Goal: Task Accomplishment & Management: Use online tool/utility

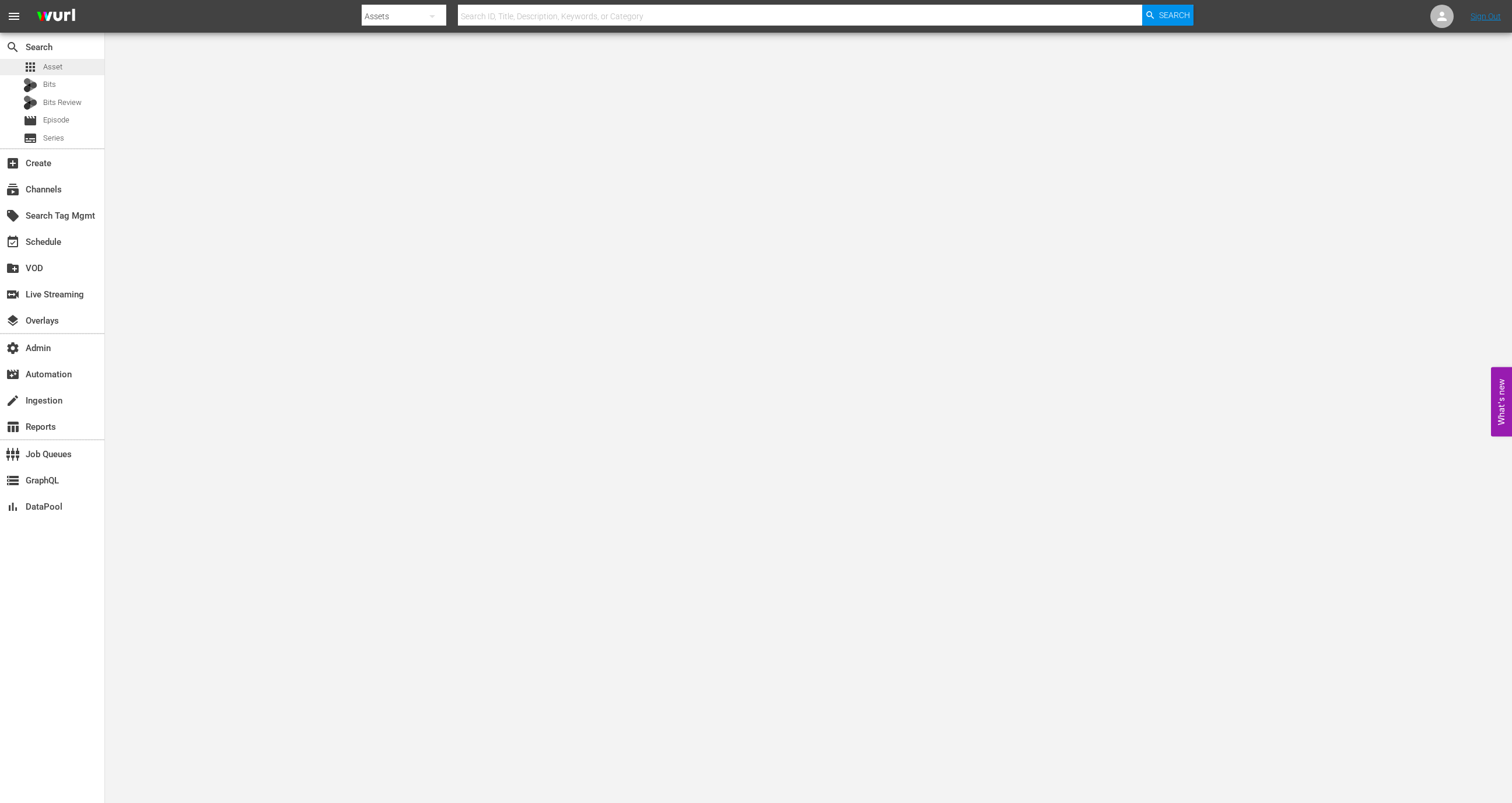
click at [83, 65] on div "apps Asset" at bounding box center [52, 67] width 104 height 16
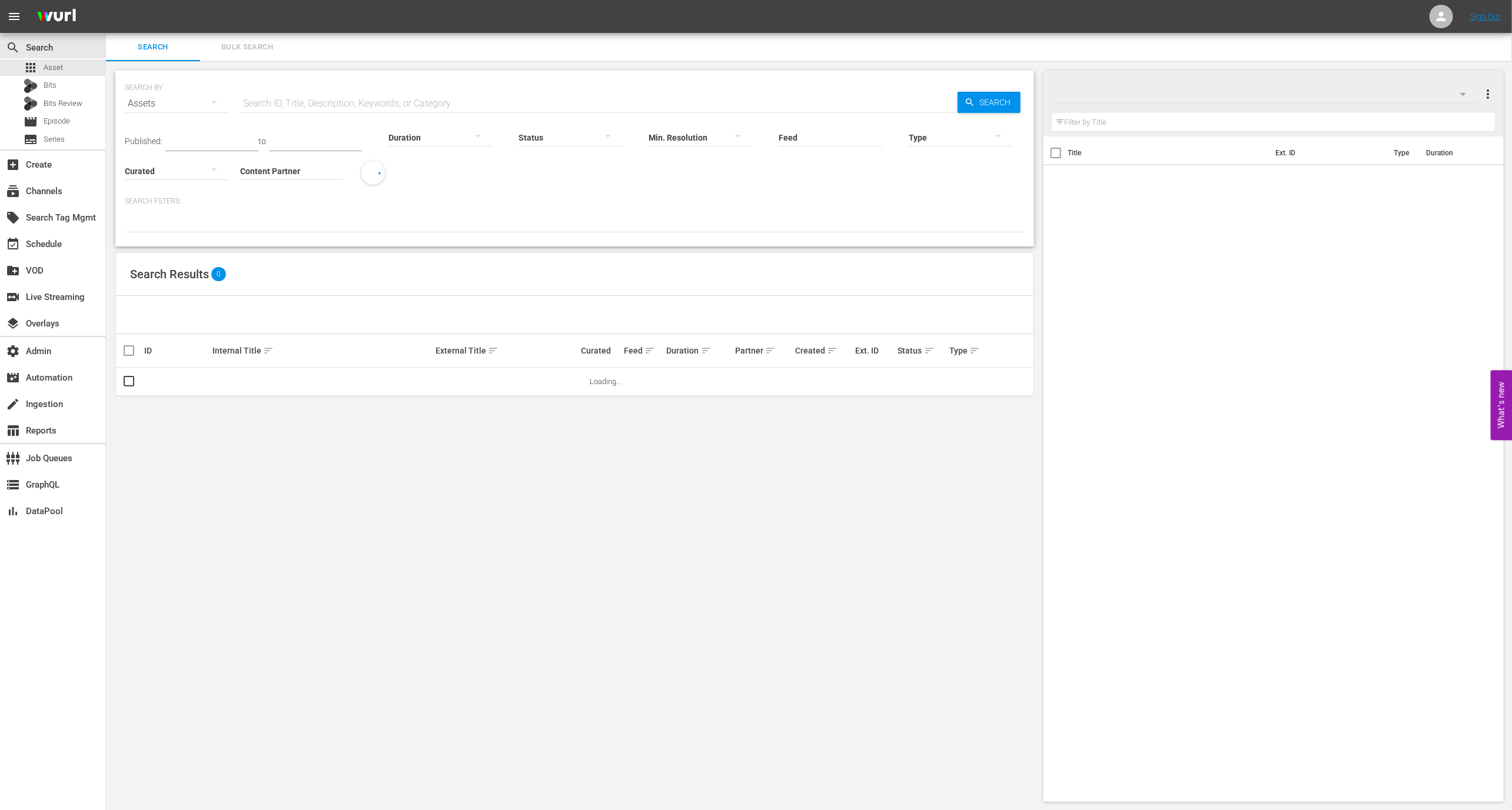
click at [256, 57] on button "Bulk Search" at bounding box center [247, 47] width 94 height 28
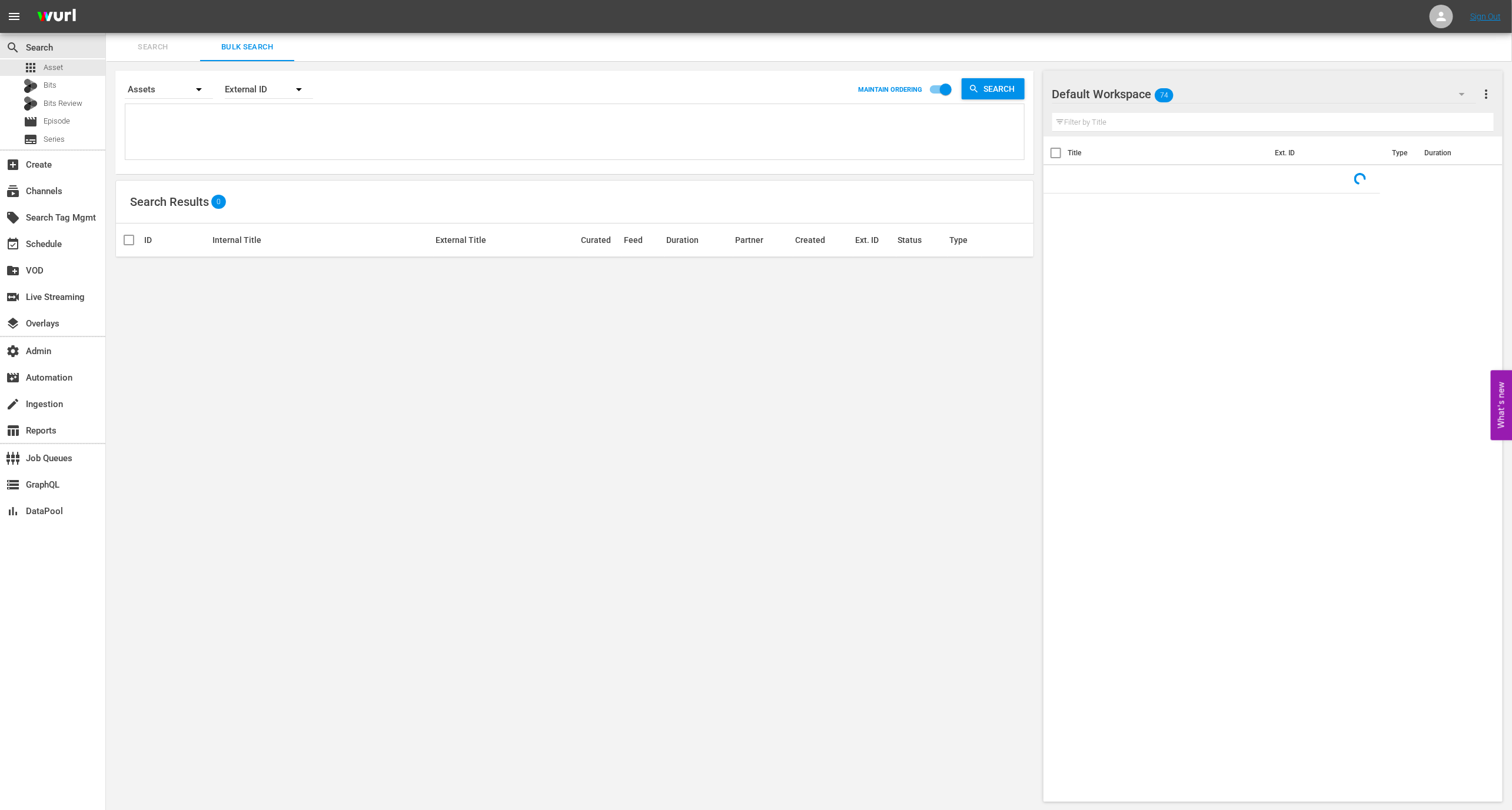
click at [285, 116] on textarea at bounding box center [576, 134] width 896 height 53
paste textarea "AMCNVR0000037695, AMCNVR0000059897, AMCNVR0000059898, AMCNVR0000059899, AMCNVR0…"
type textarea "AMCNVR0000037695, AMCNVR0000059897, AMCNVR0000059898, AMCNVR0000059899, AMCNVR0…"
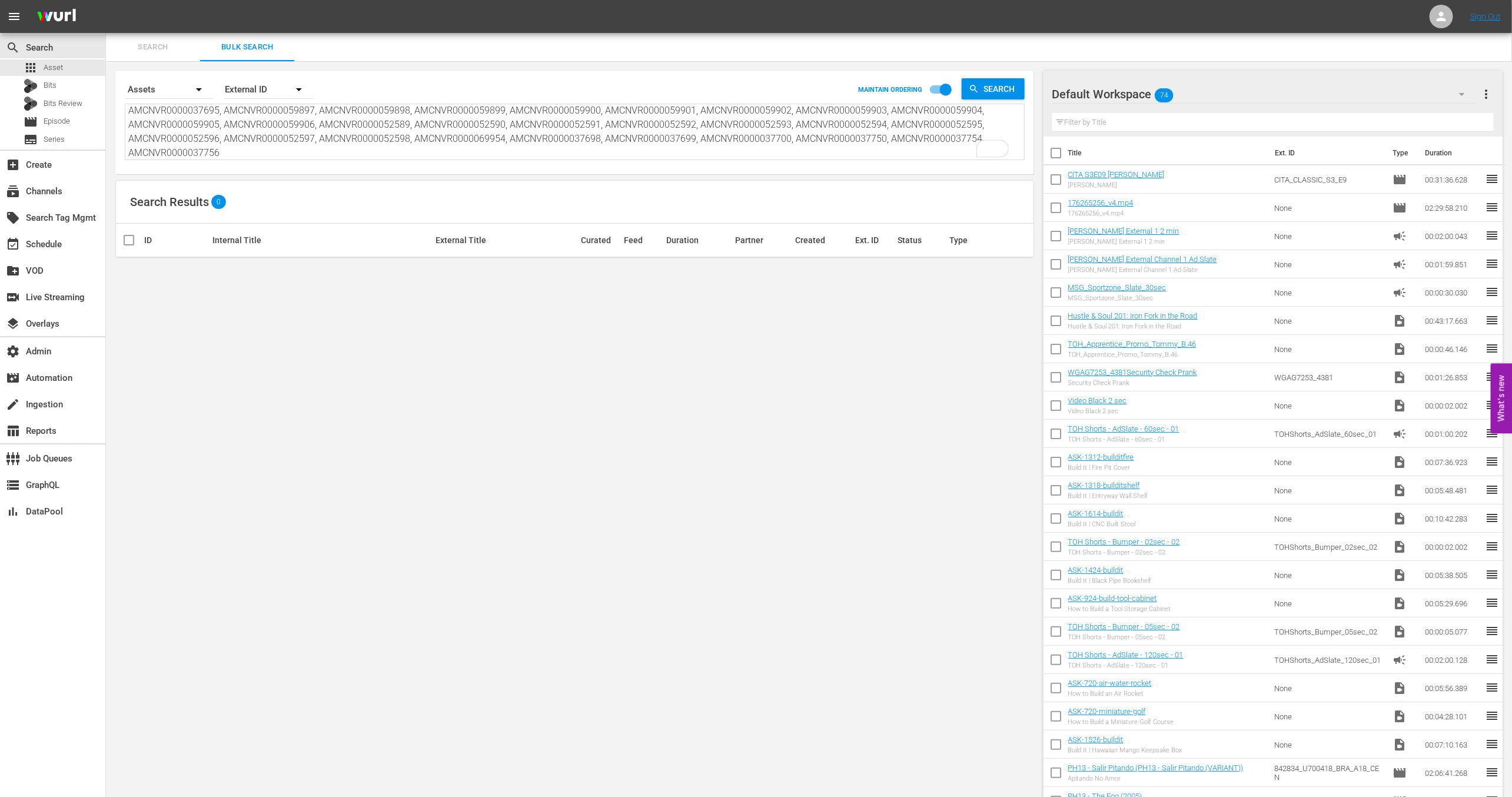
scroll to position [16, 0]
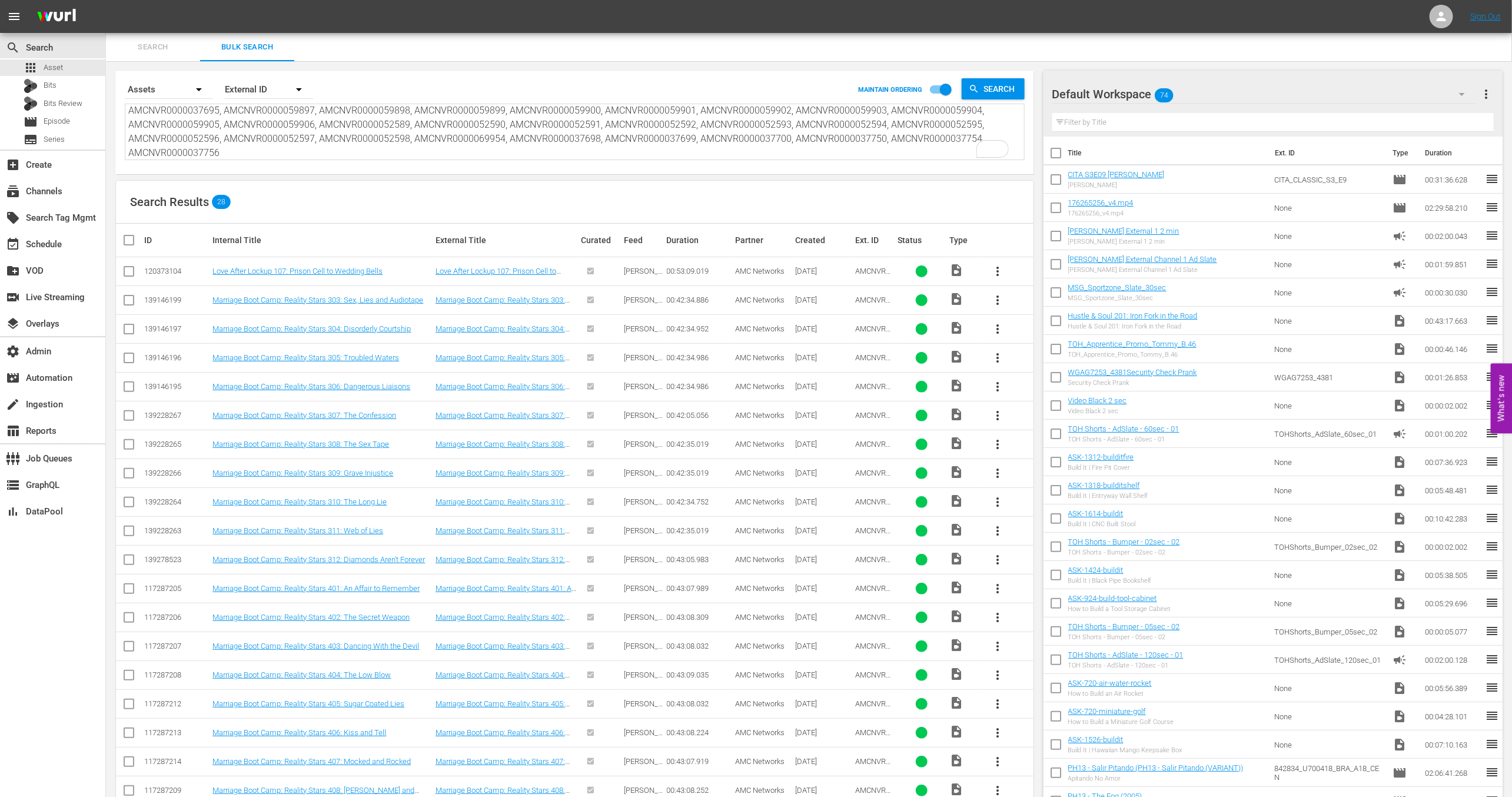
type textarea "AMCNVR0000037695, AMCNVR0000059897, AMCNVR0000059898, AMCNVR0000059899, AMCNVR0…"
click at [1353, 96] on div "Default Workspace 74" at bounding box center [1264, 94] width 423 height 33
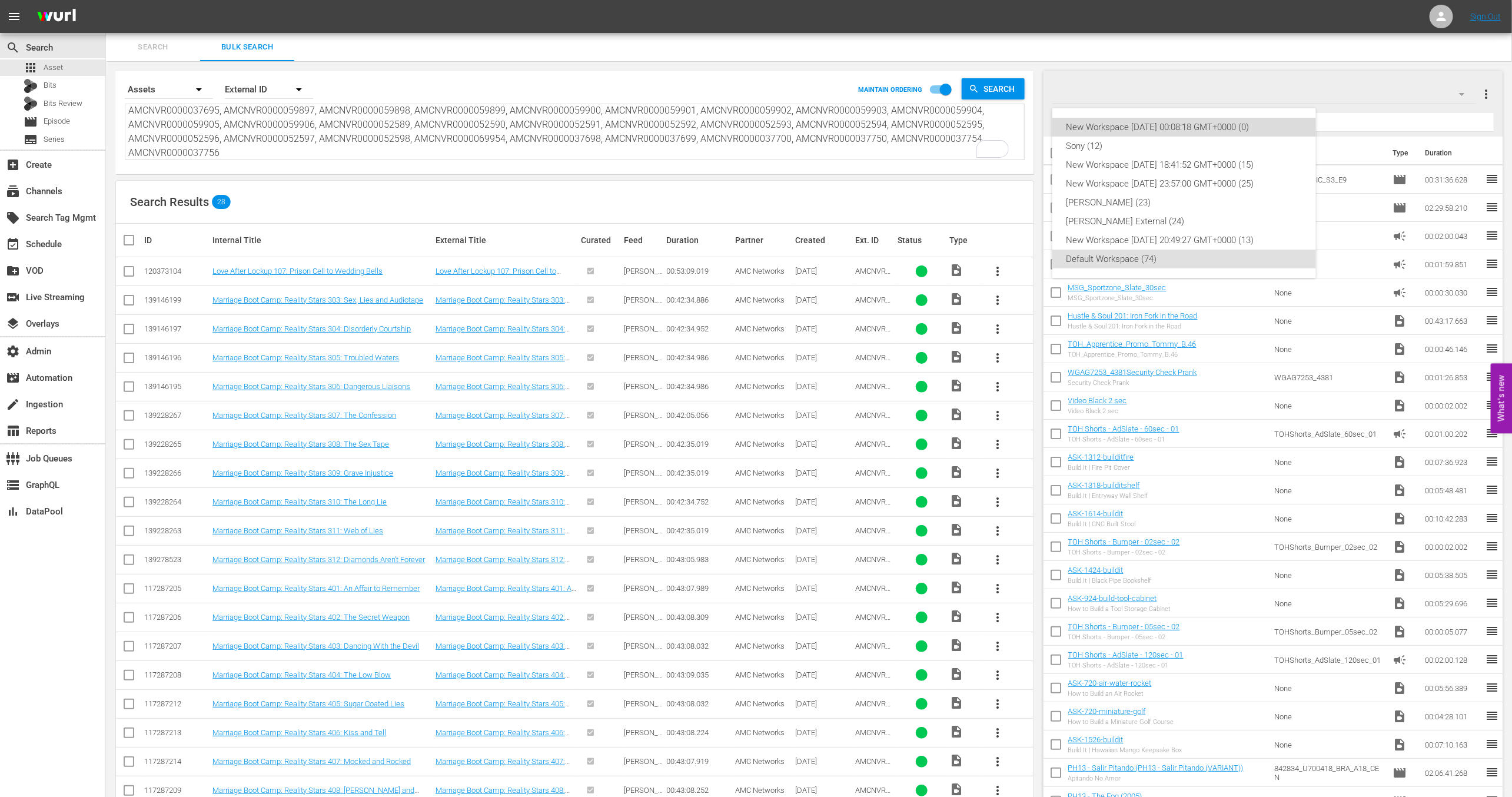
click at [1289, 125] on div "New Workspace Wed Sep 03 2025 00:08:18 GMT+0000 (0)" at bounding box center [1184, 126] width 236 height 19
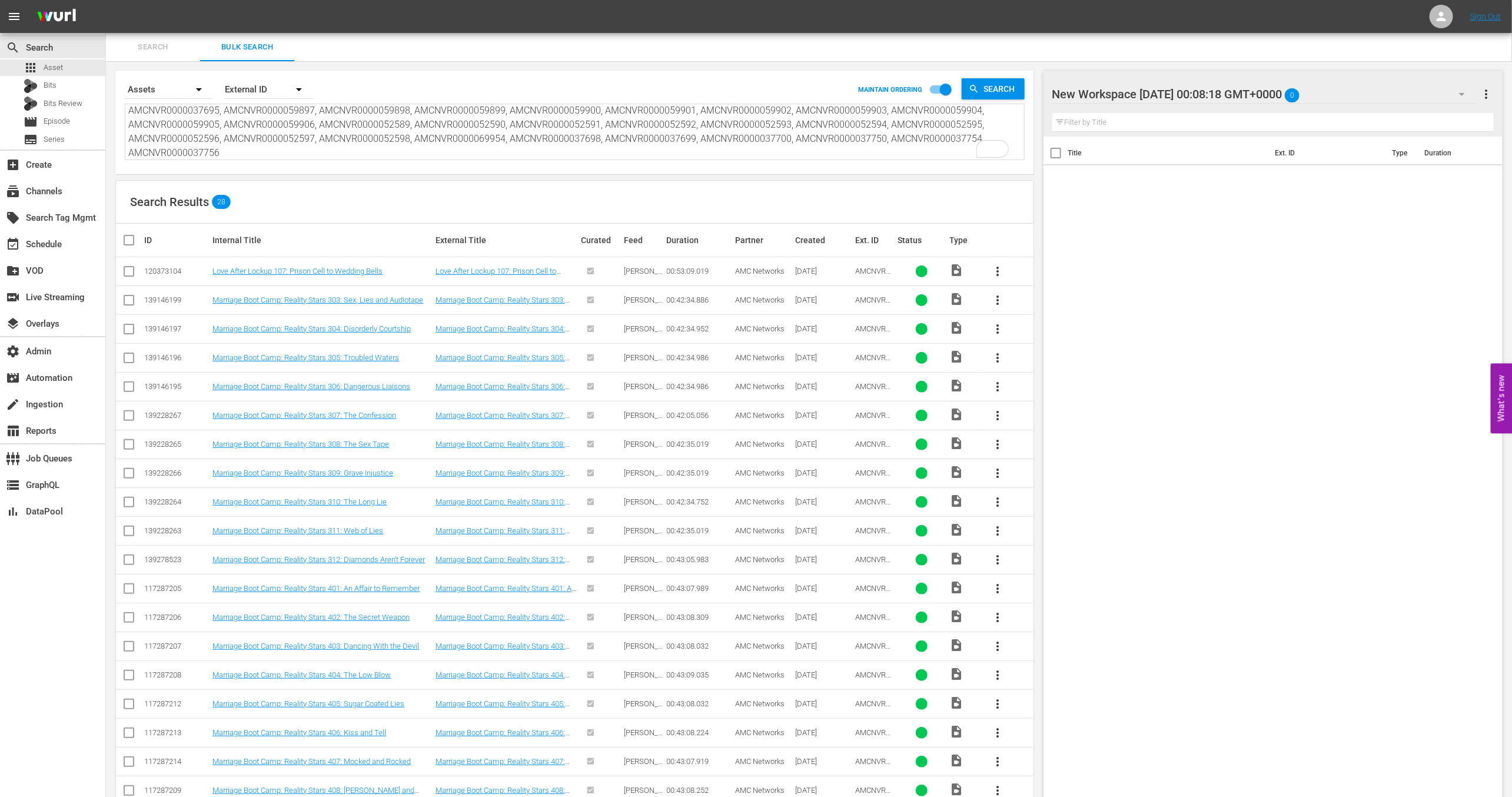
click at [129, 240] on input "checkbox" at bounding box center [134, 239] width 24 height 14
checkbox input "true"
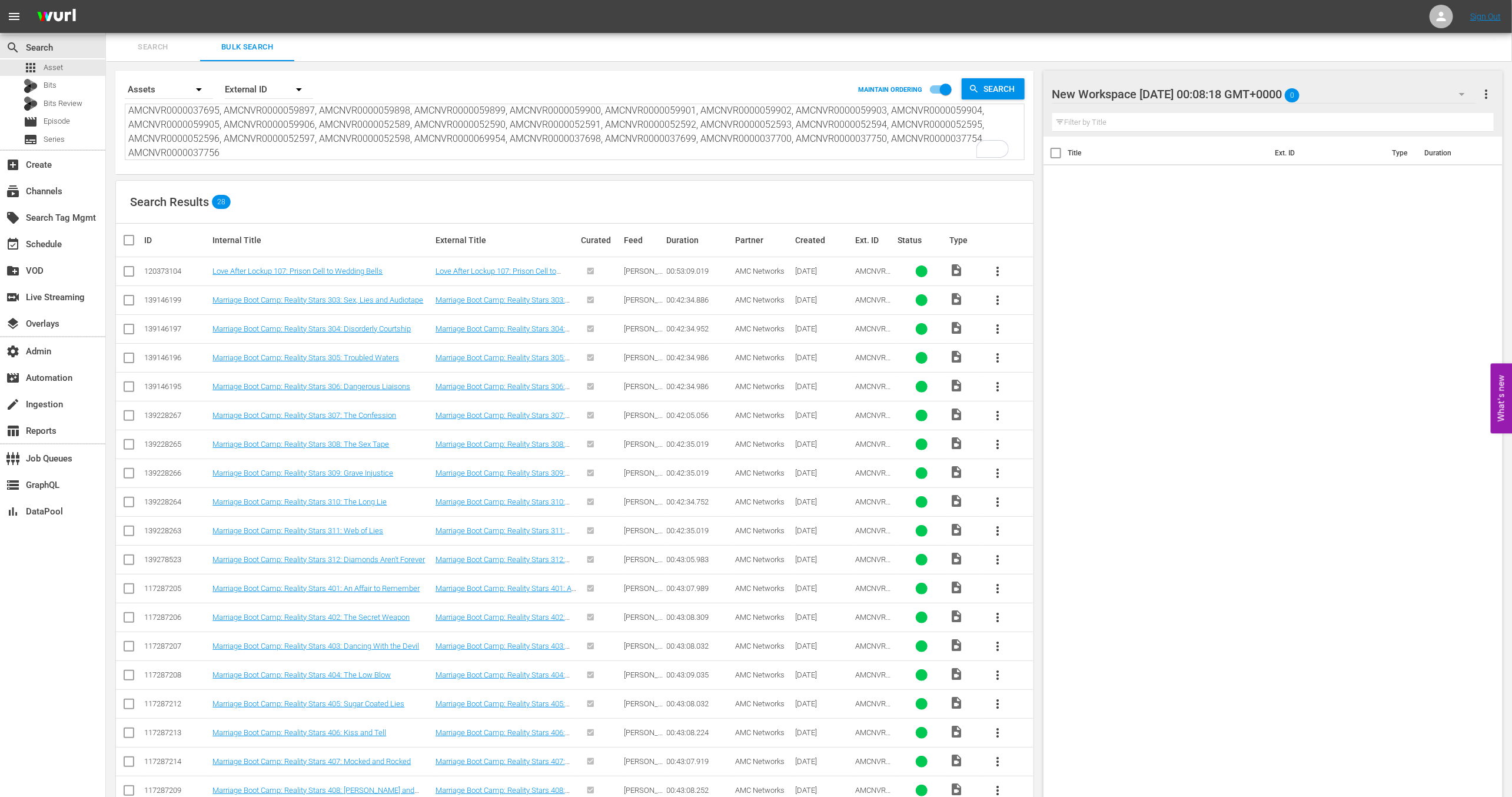
checkbox input "true"
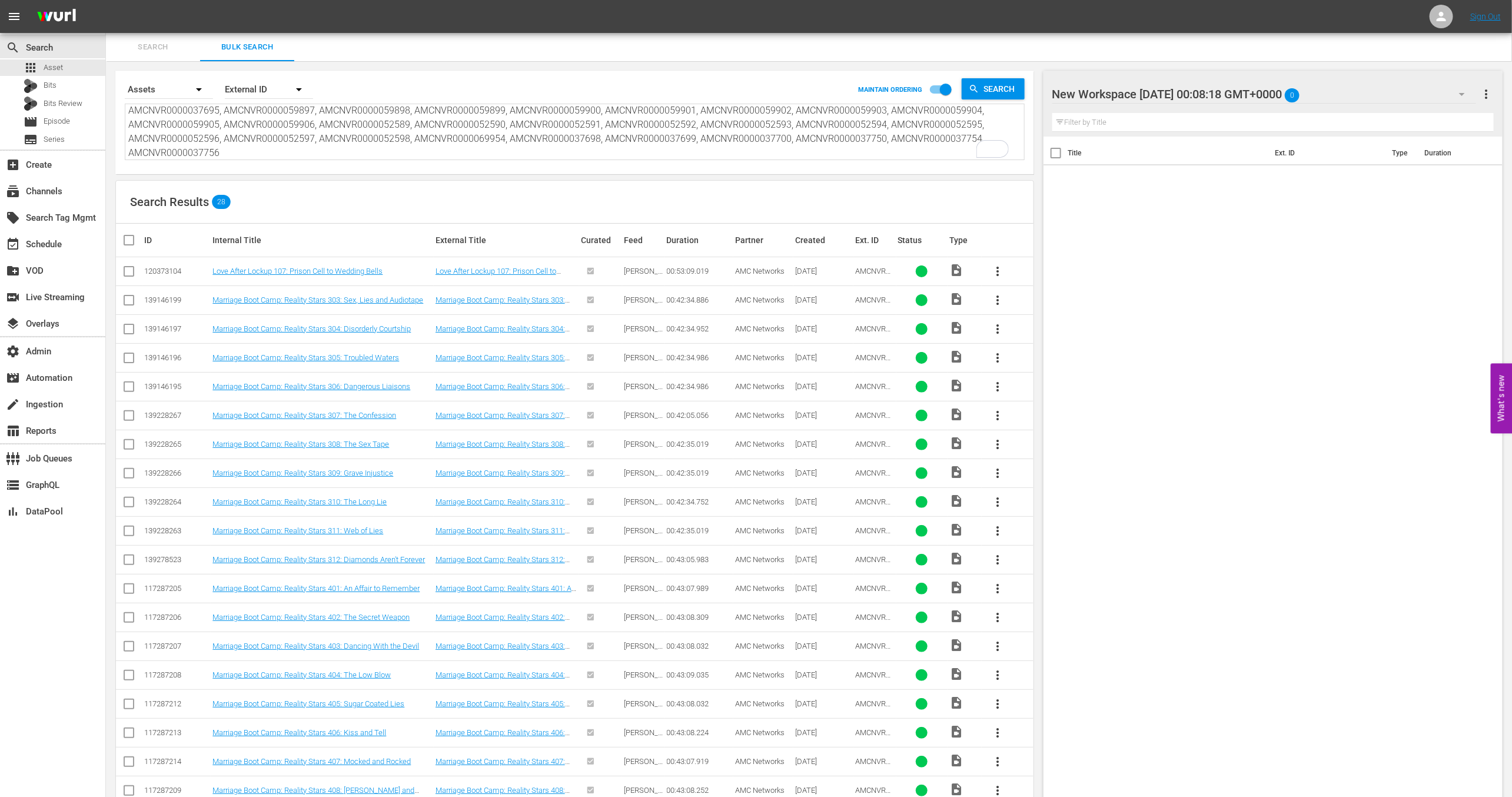
checkbox input "true"
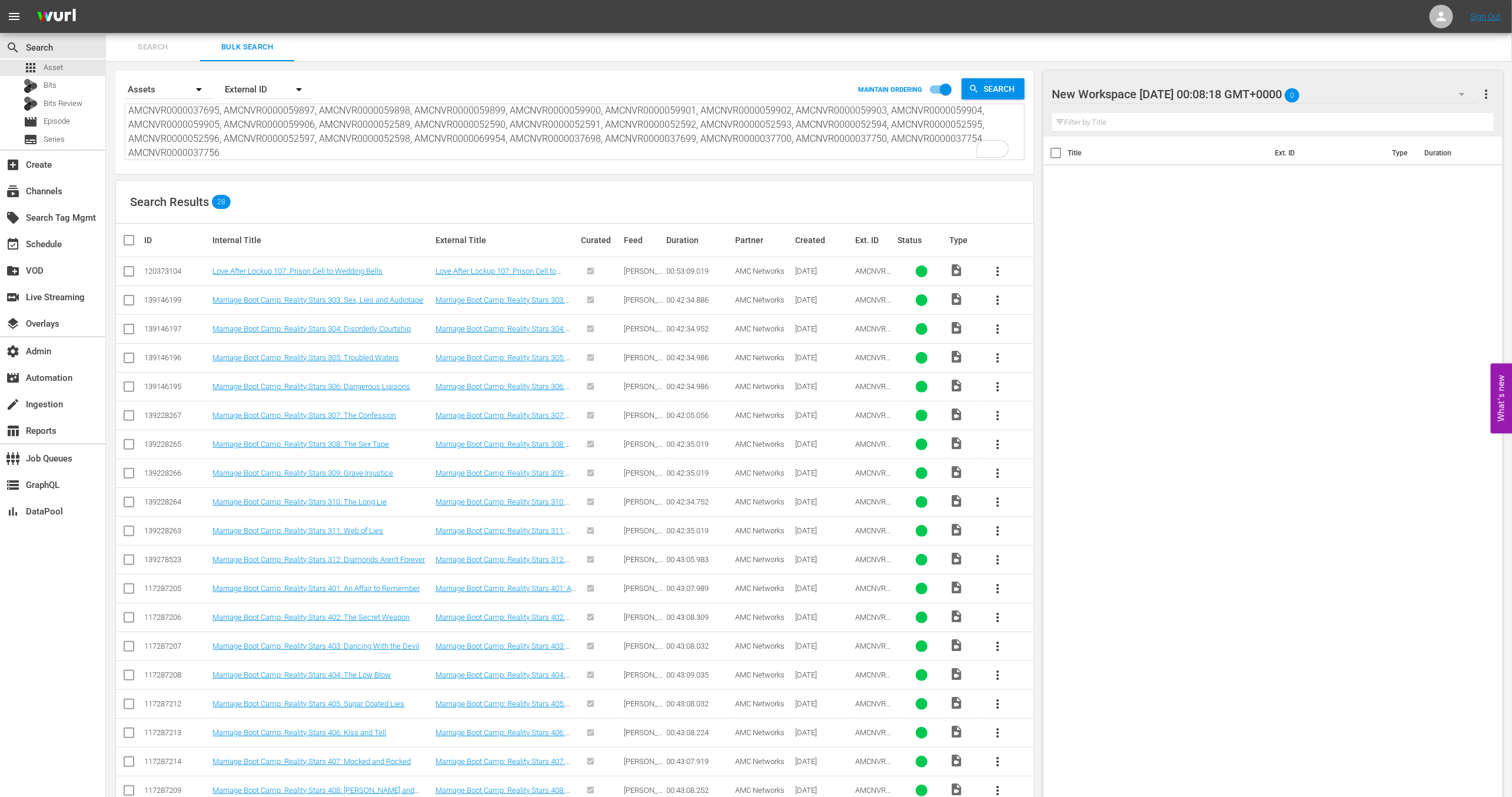
checkbox input "true"
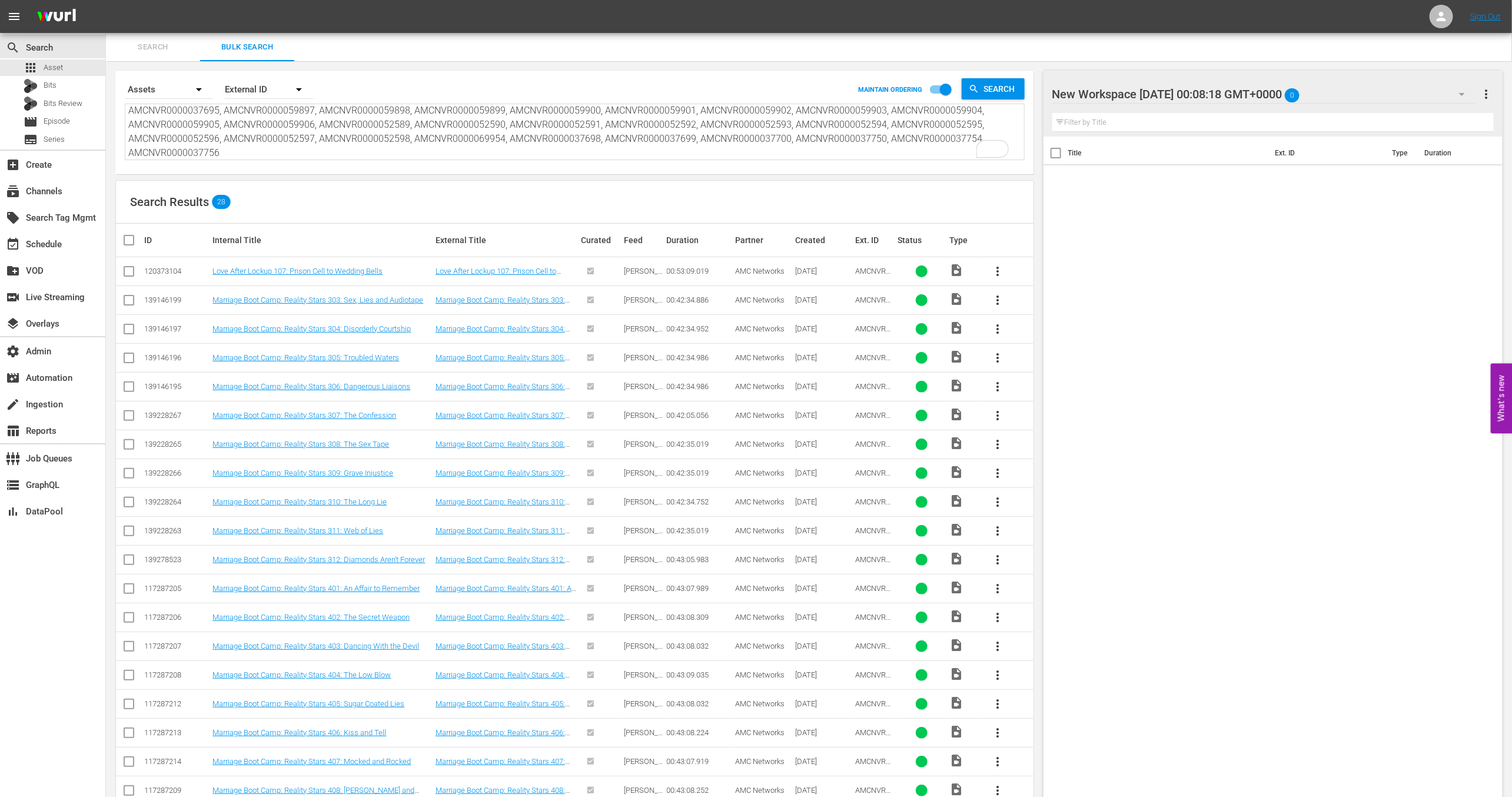
checkbox input "true"
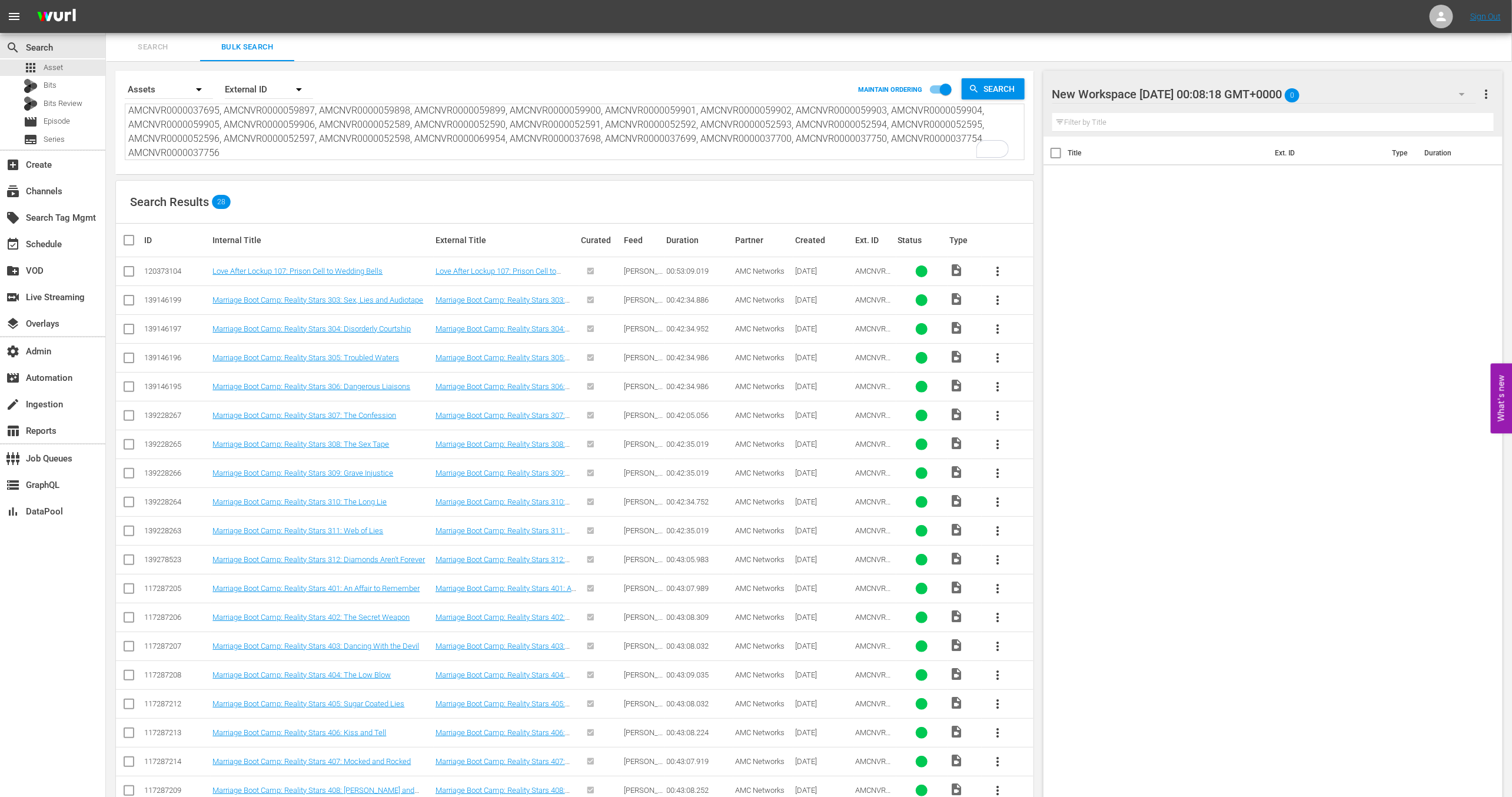
checkbox input "true"
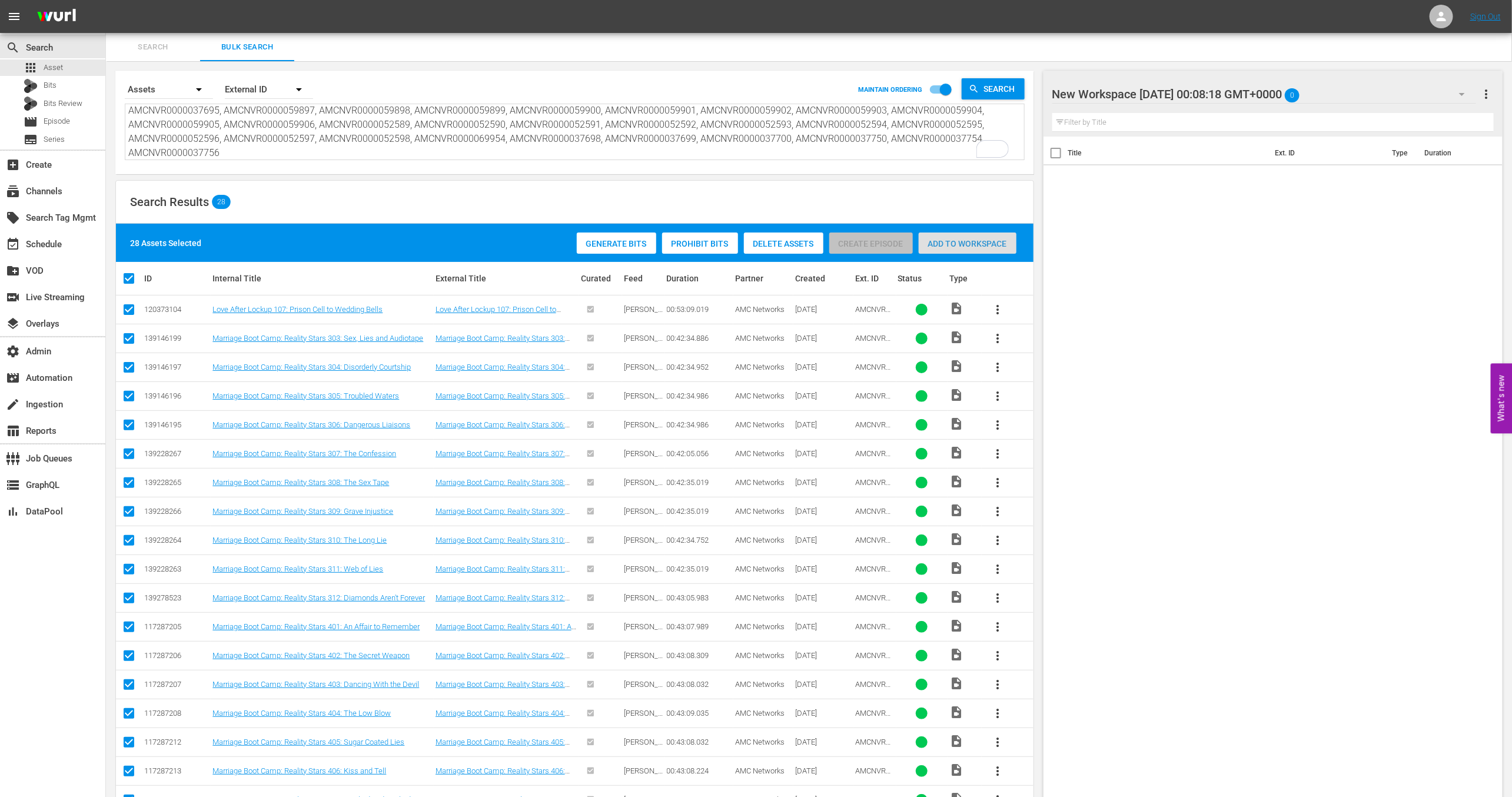
click at [960, 243] on span "Add to Workspace" at bounding box center [968, 244] width 98 height 9
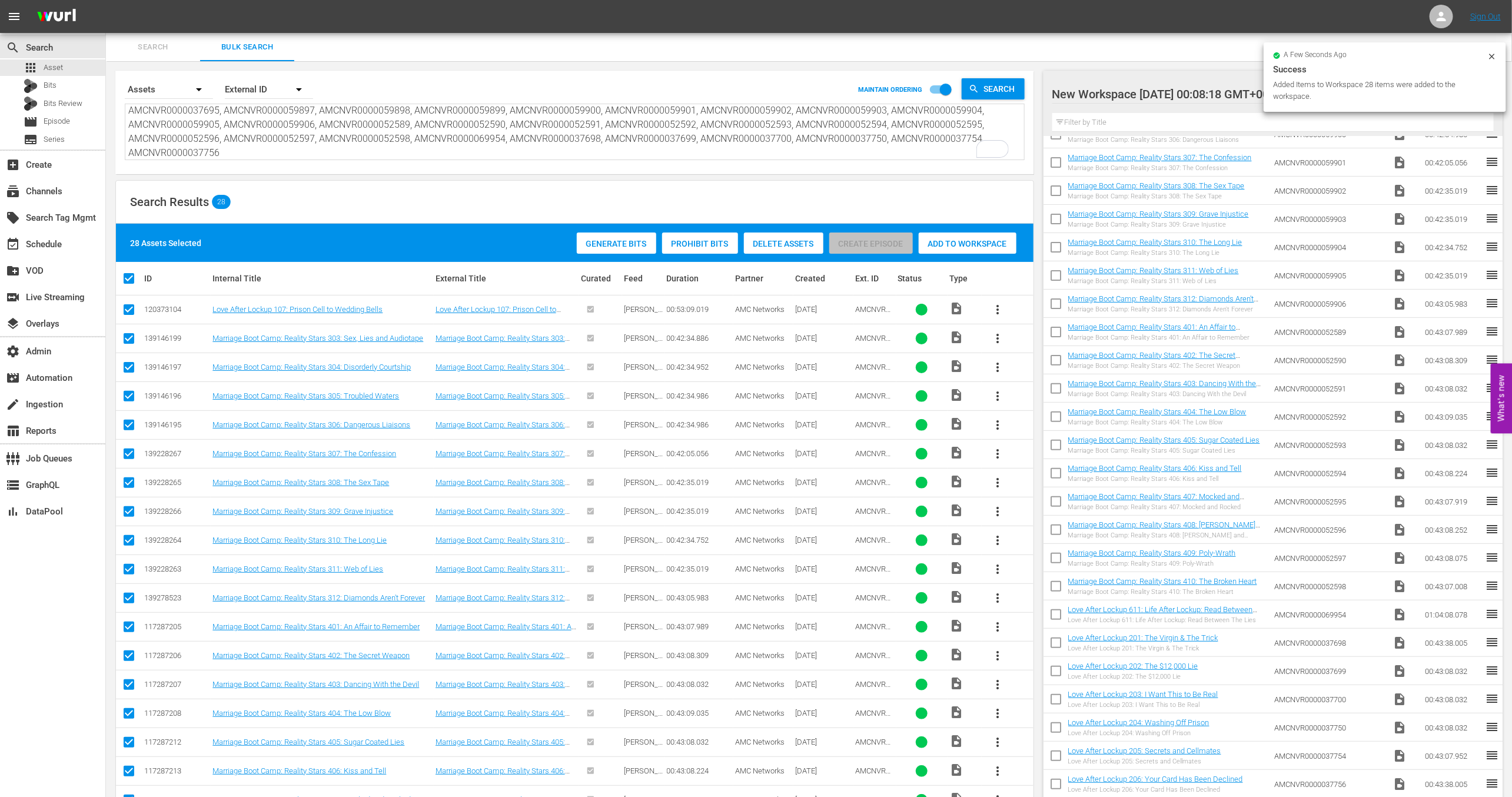
scroll to position [20, 0]
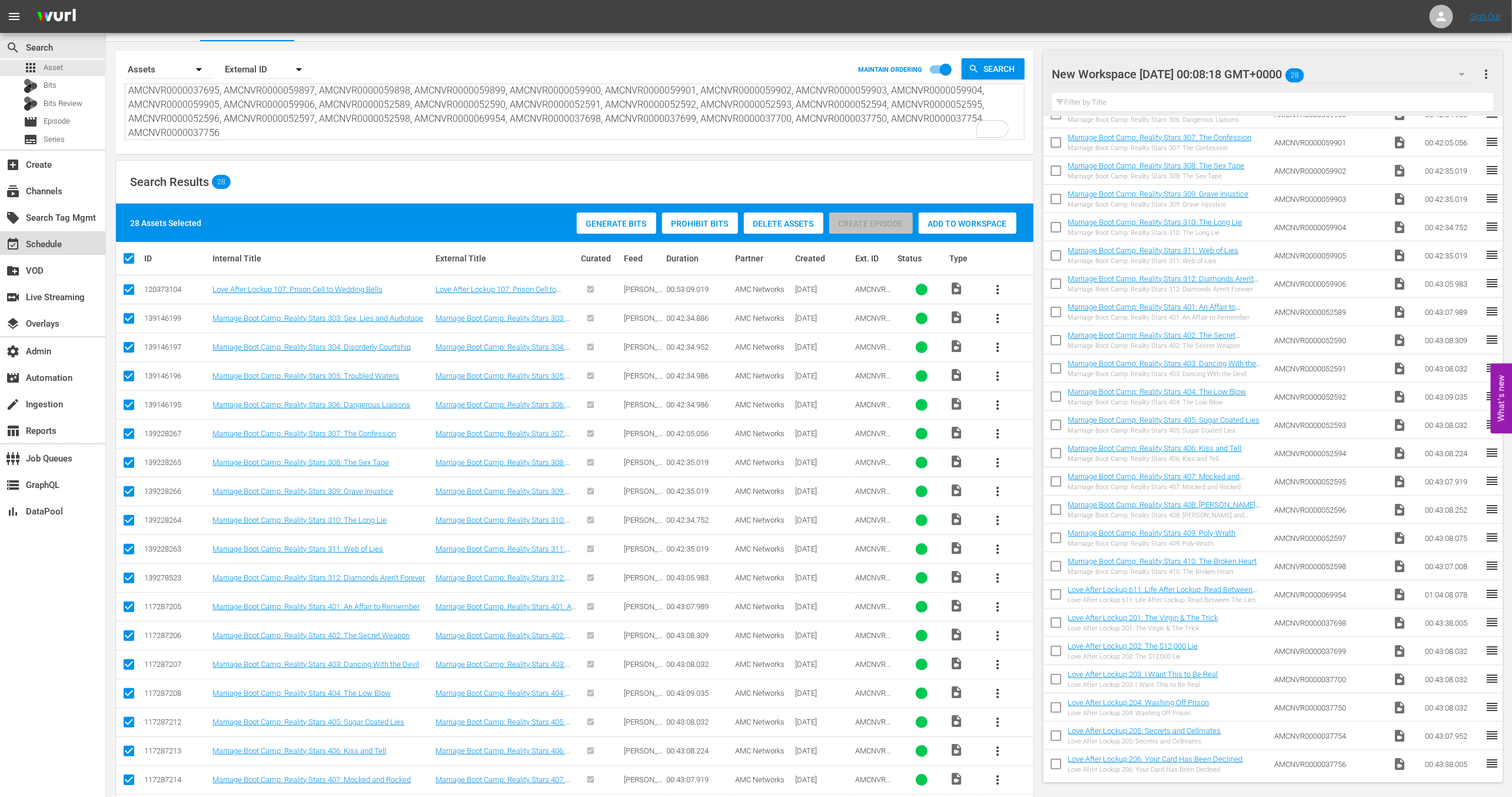
click at [67, 246] on div "event_available Schedule" at bounding box center [52, 243] width 105 height 24
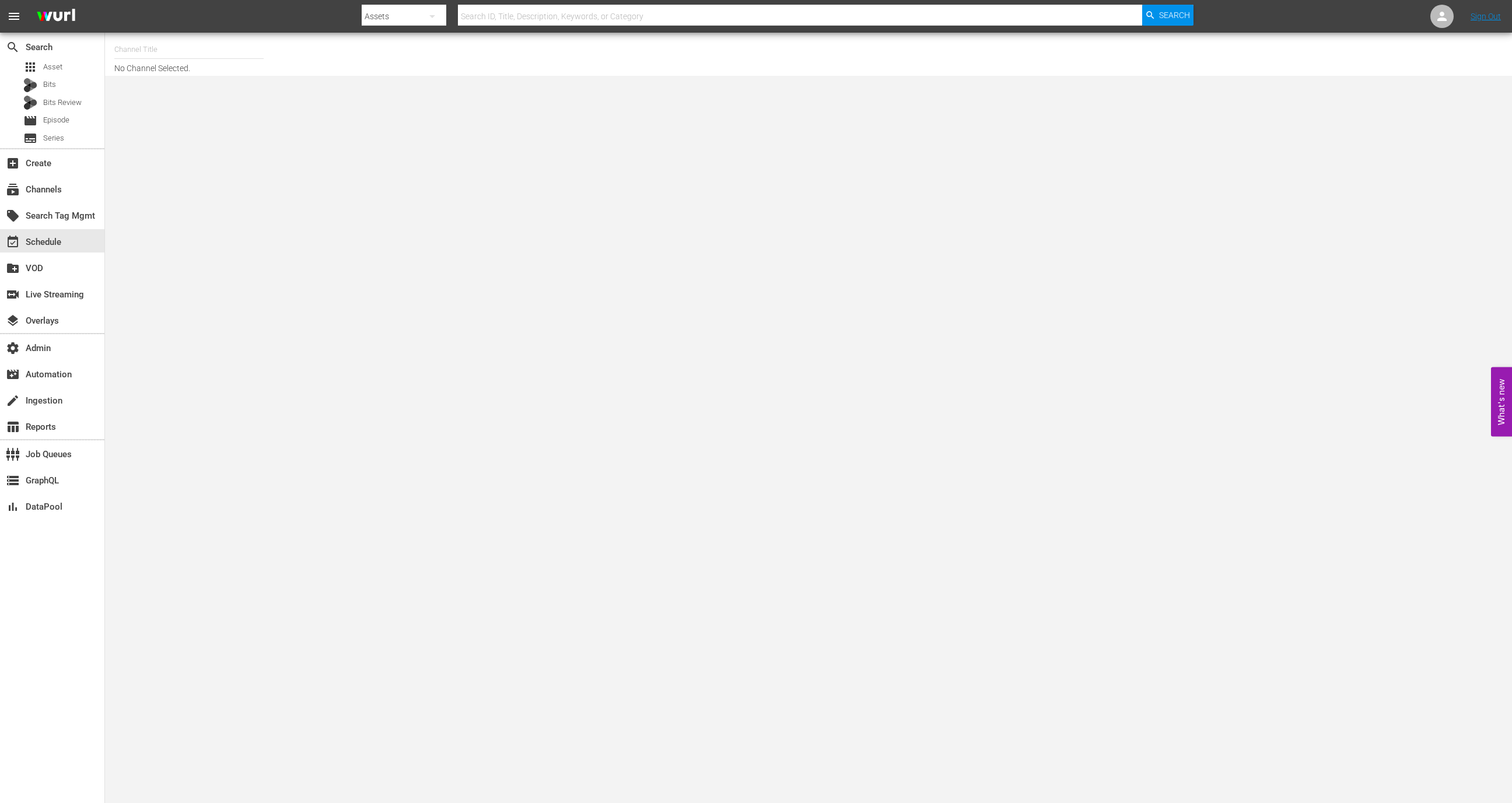
click at [256, 45] on input "text" at bounding box center [189, 49] width 149 height 28
click at [272, 74] on div "AMC Demo (461 - amc_demo_1)" at bounding box center [274, 82] width 302 height 28
type input "AMC Demo (461 - amc_demo_1)"
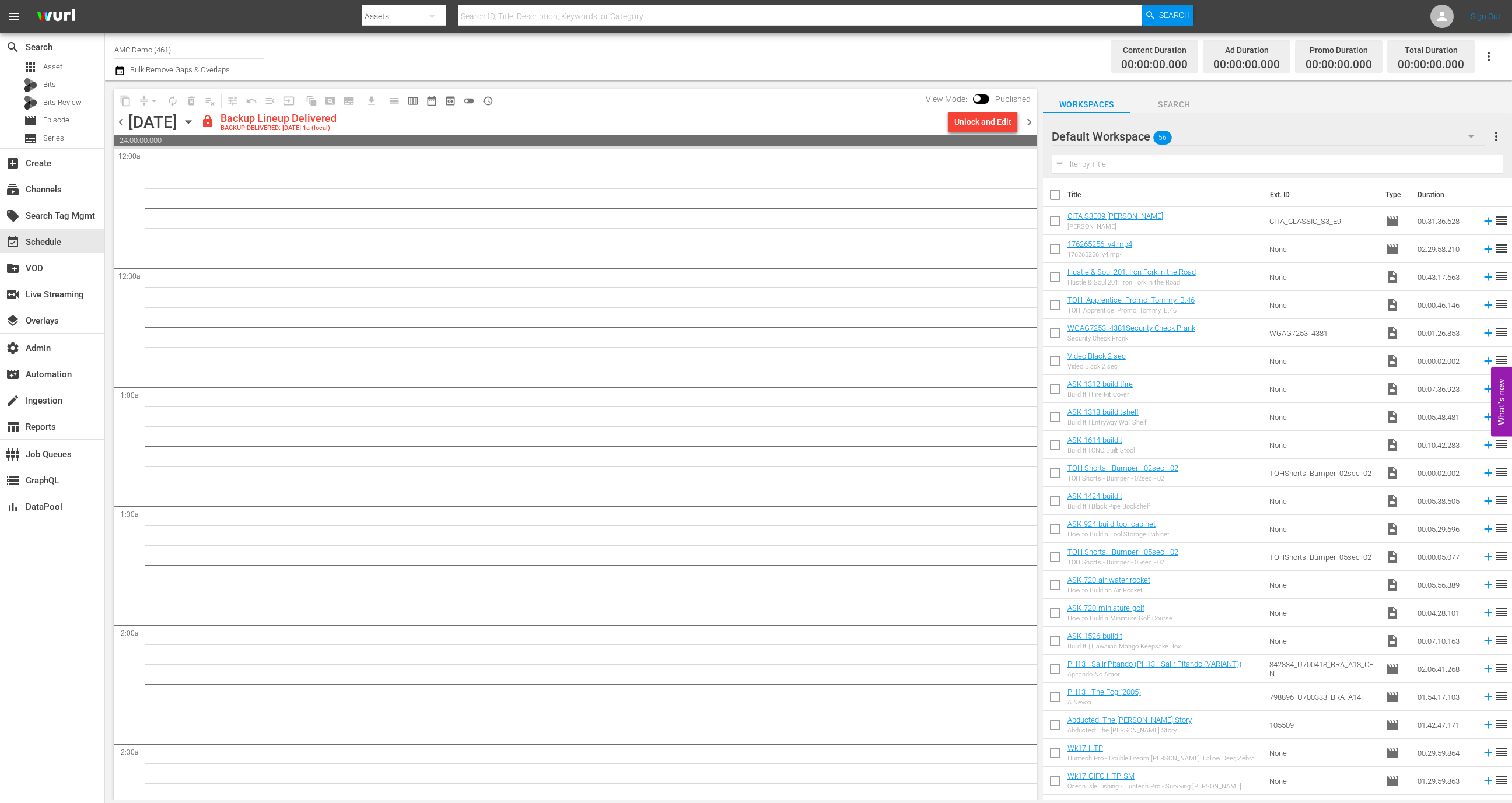
click at [195, 117] on icon "button" at bounding box center [188, 122] width 13 height 13
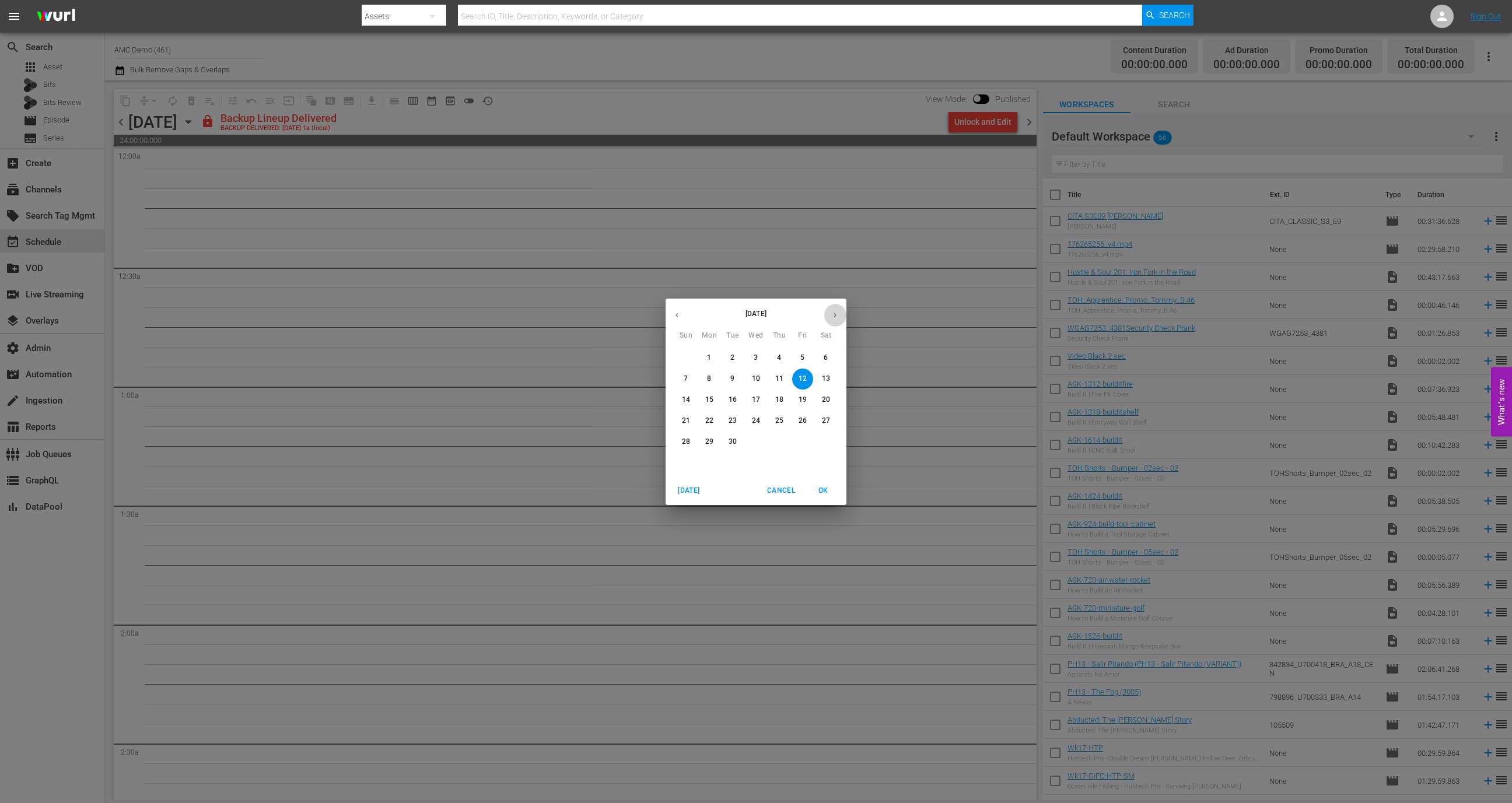
click at [835, 311] on icon "button" at bounding box center [835, 315] width 9 height 9
click at [746, 352] on div "3" at bounding box center [756, 358] width 24 height 21
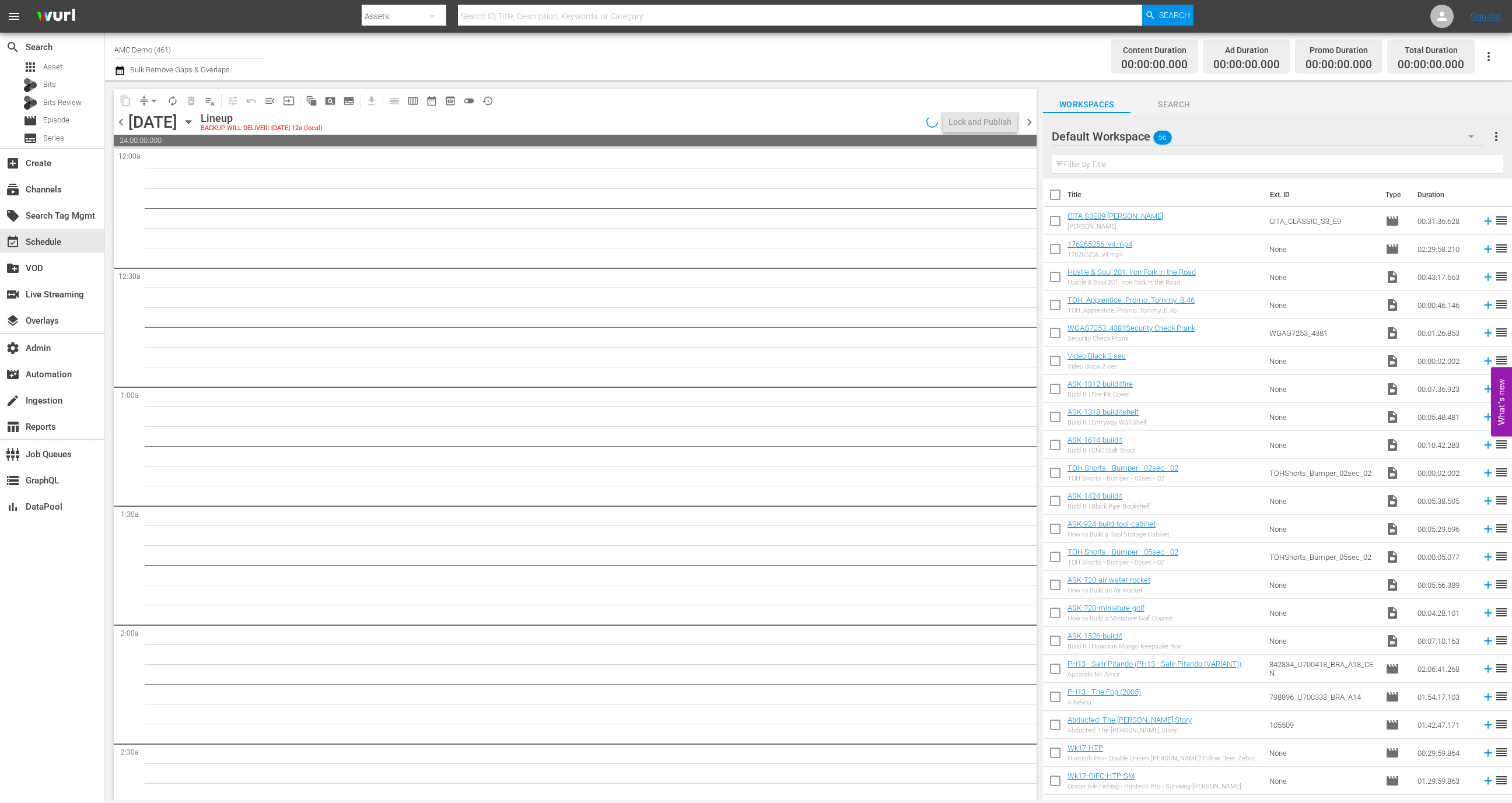
click at [1198, 135] on div "Default Workspace 56" at bounding box center [1268, 136] width 433 height 33
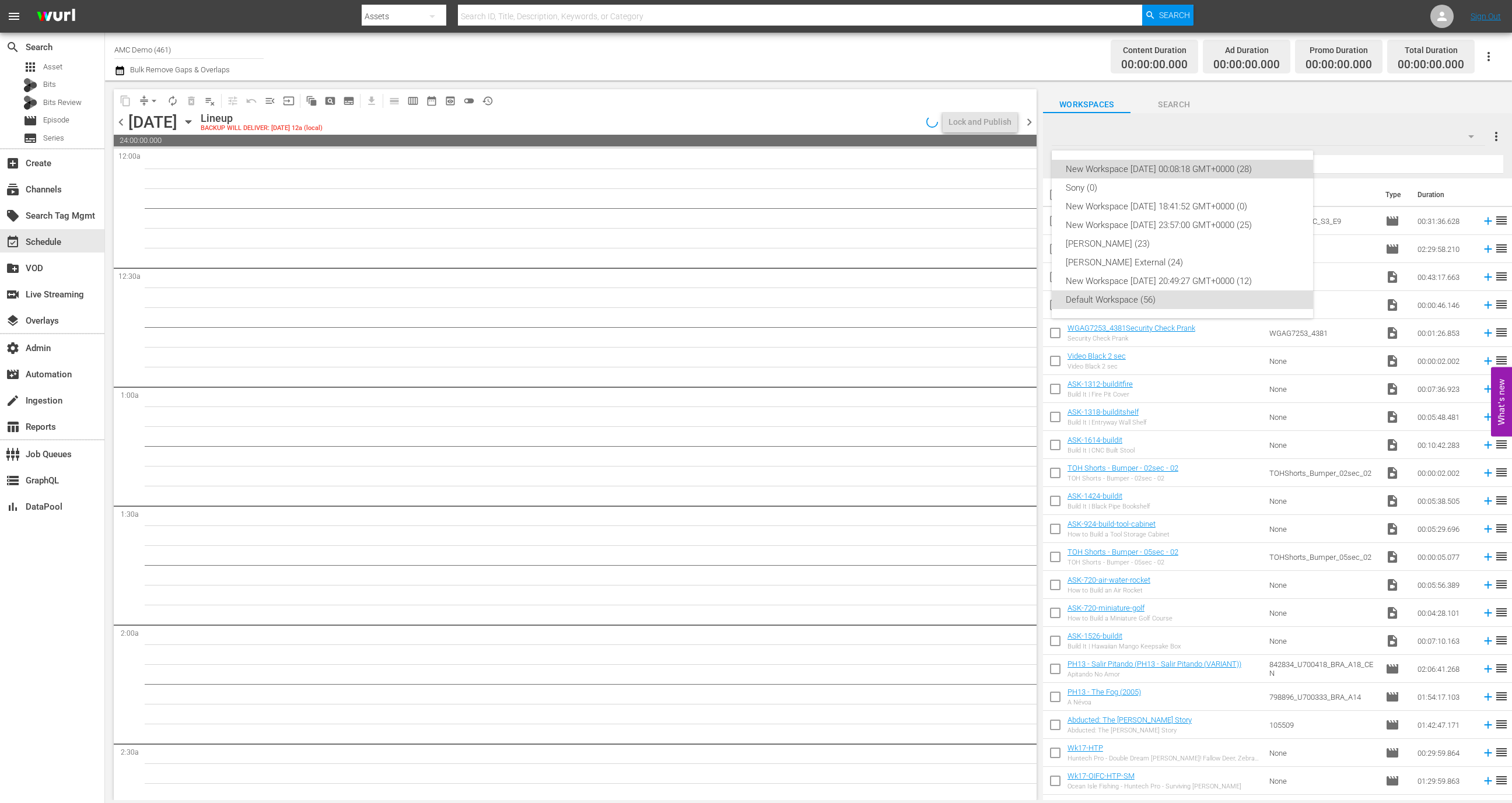
click at [1179, 171] on div "New Workspace Wed Sep 03 2025 00:08:18 GMT+0000 (28)" at bounding box center [1182, 169] width 233 height 19
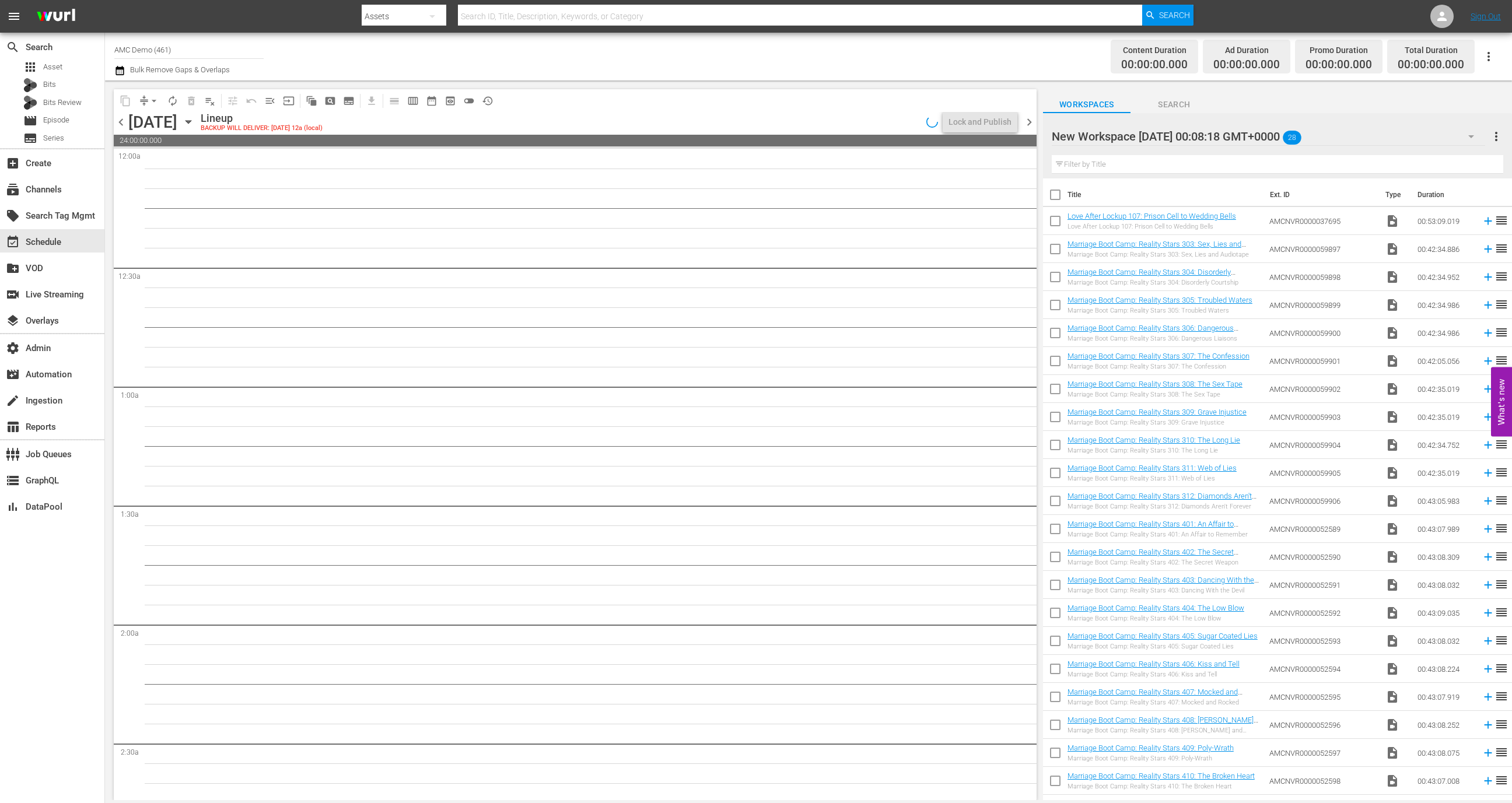
click at [1059, 193] on input "checkbox" at bounding box center [1054, 197] width 25 height 25
checkbox input "true"
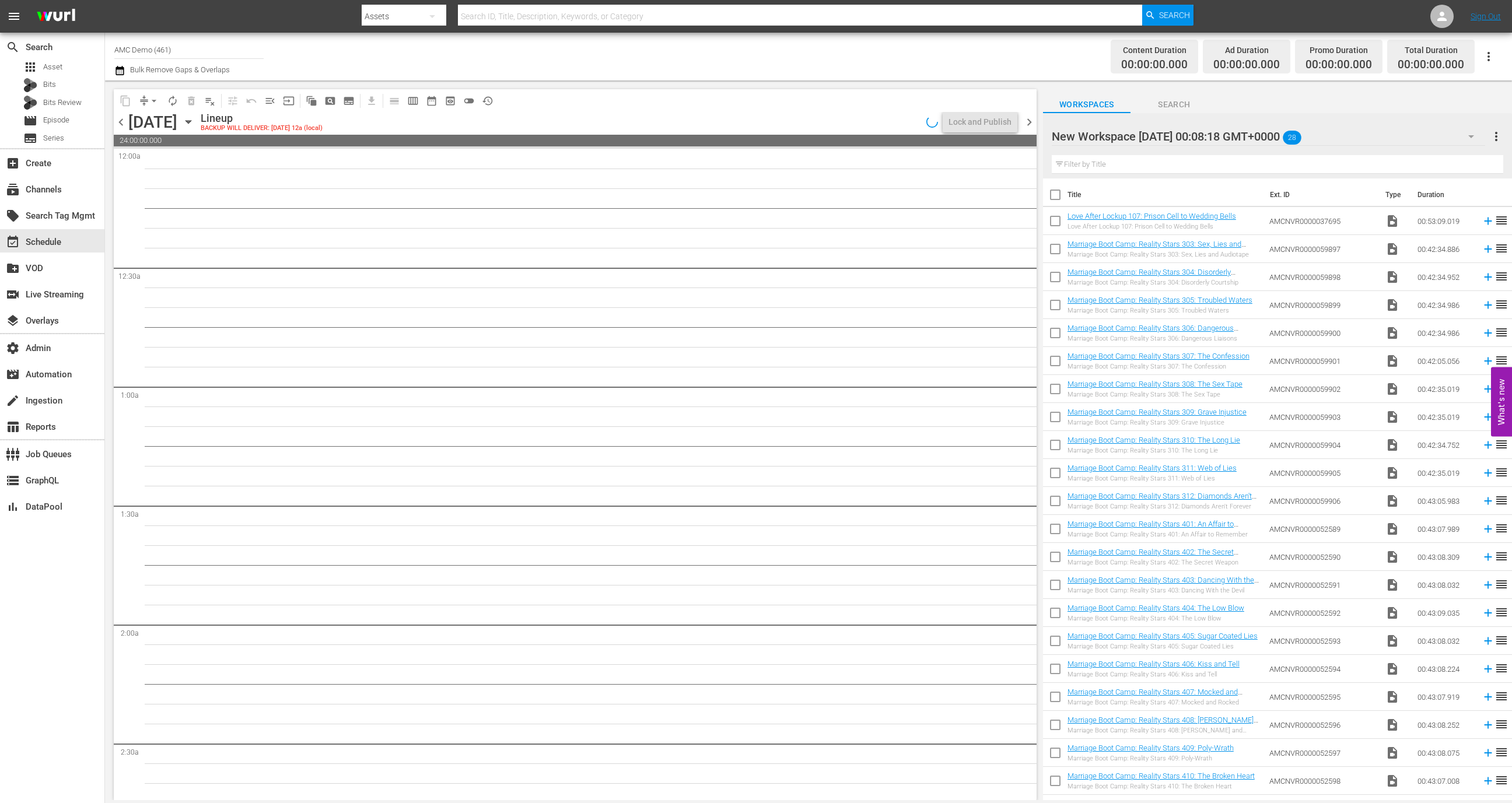
checkbox input "true"
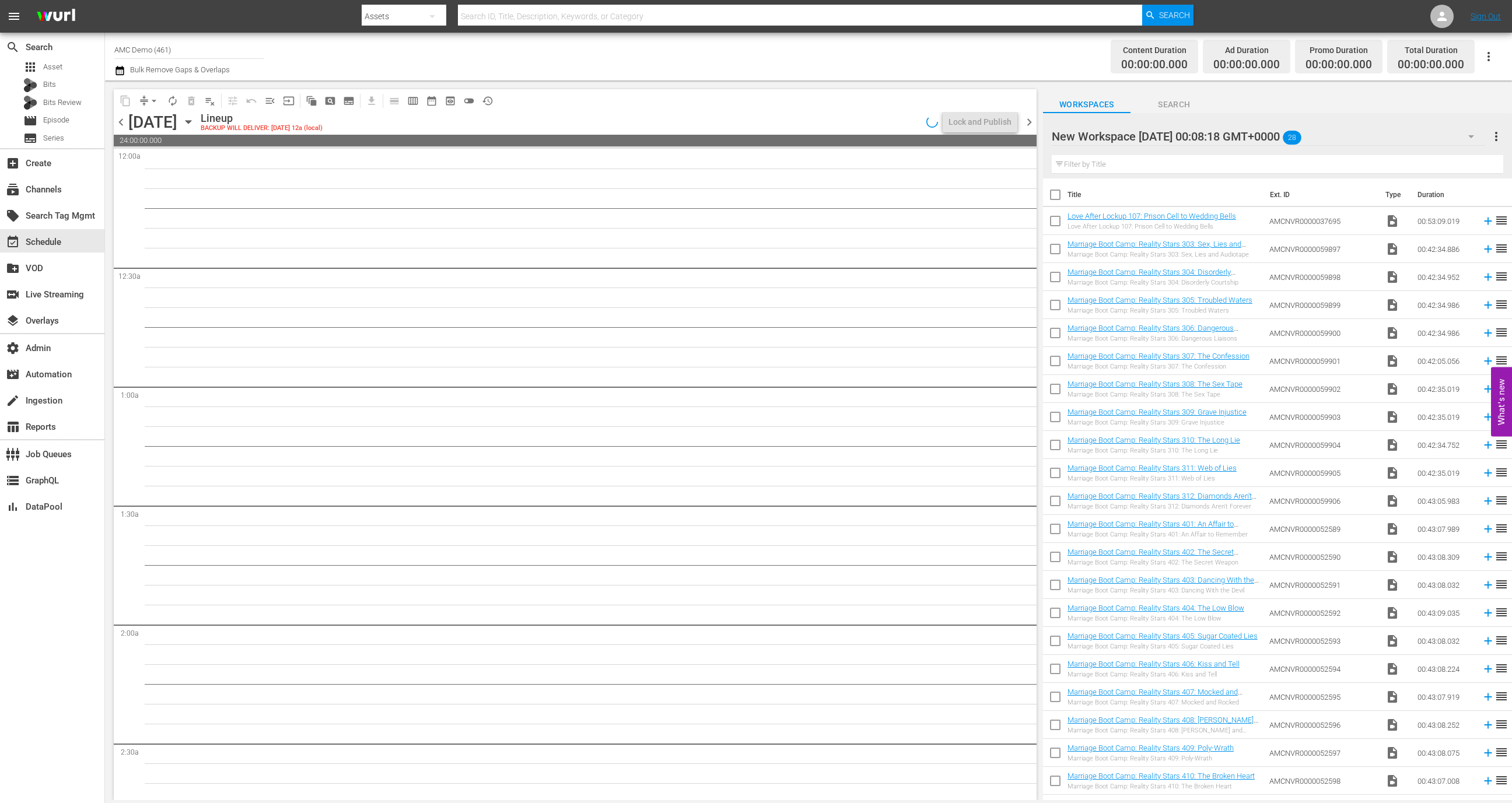
checkbox input "true"
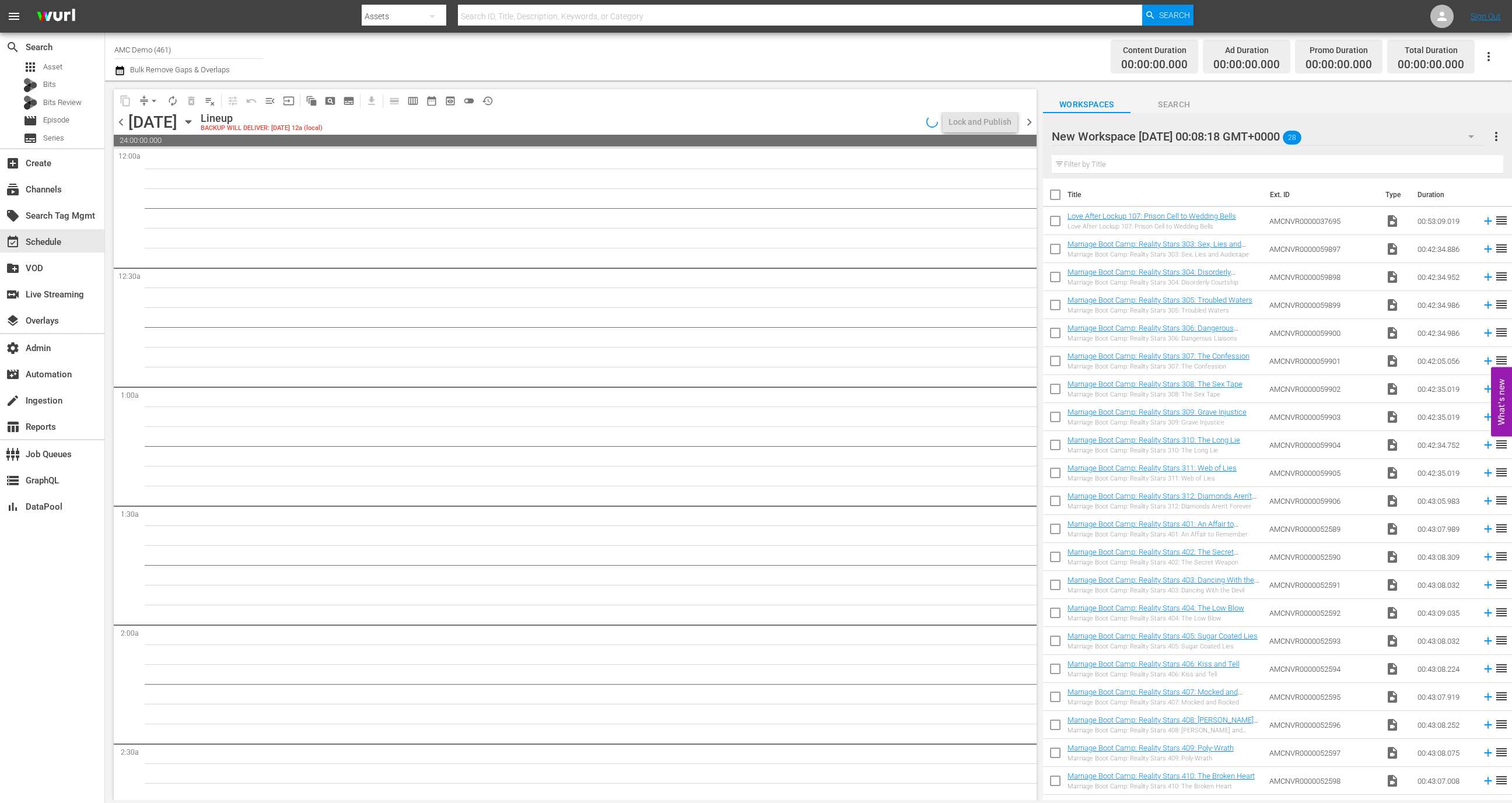
checkbox input "true"
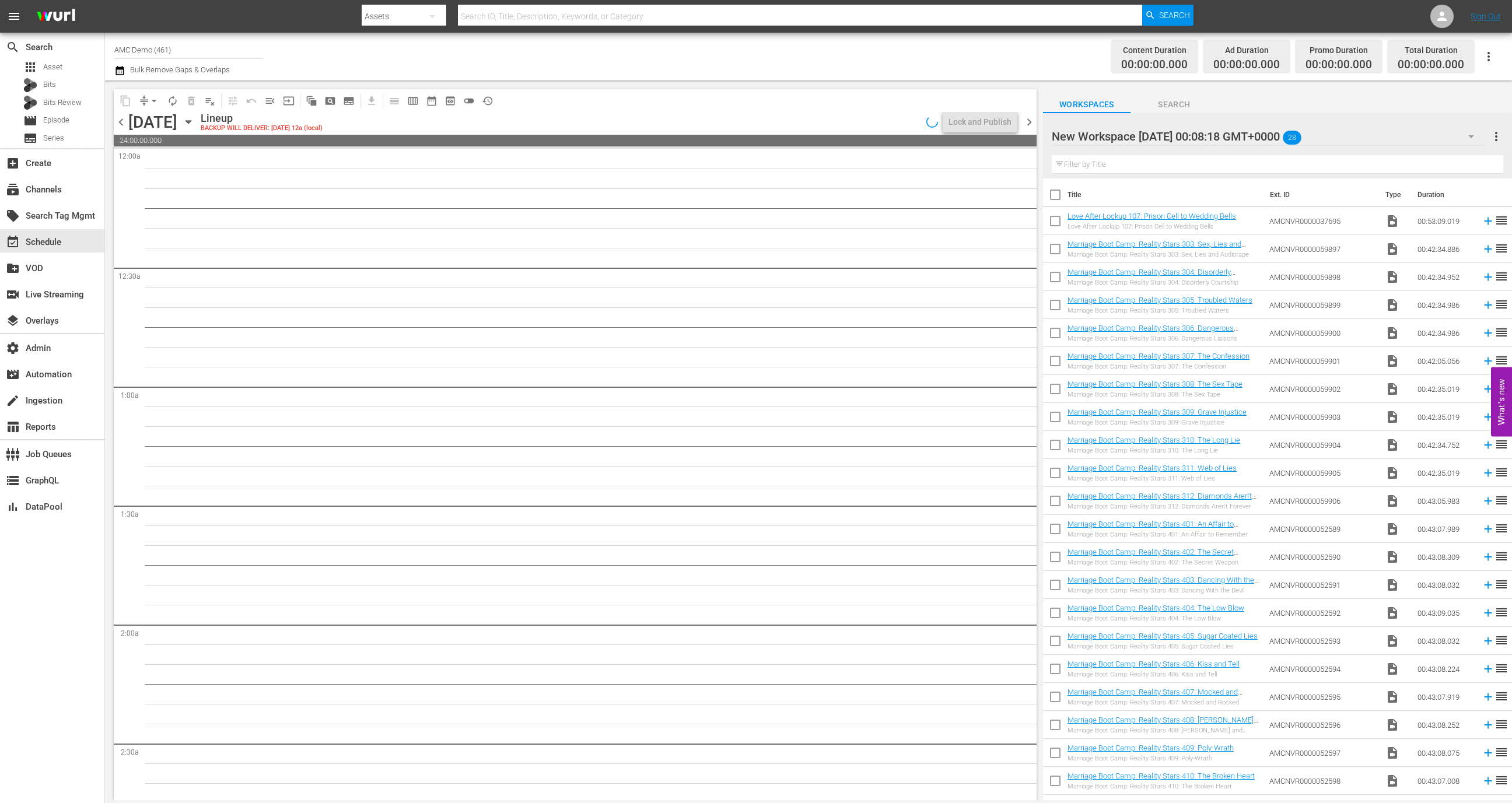
checkbox input "true"
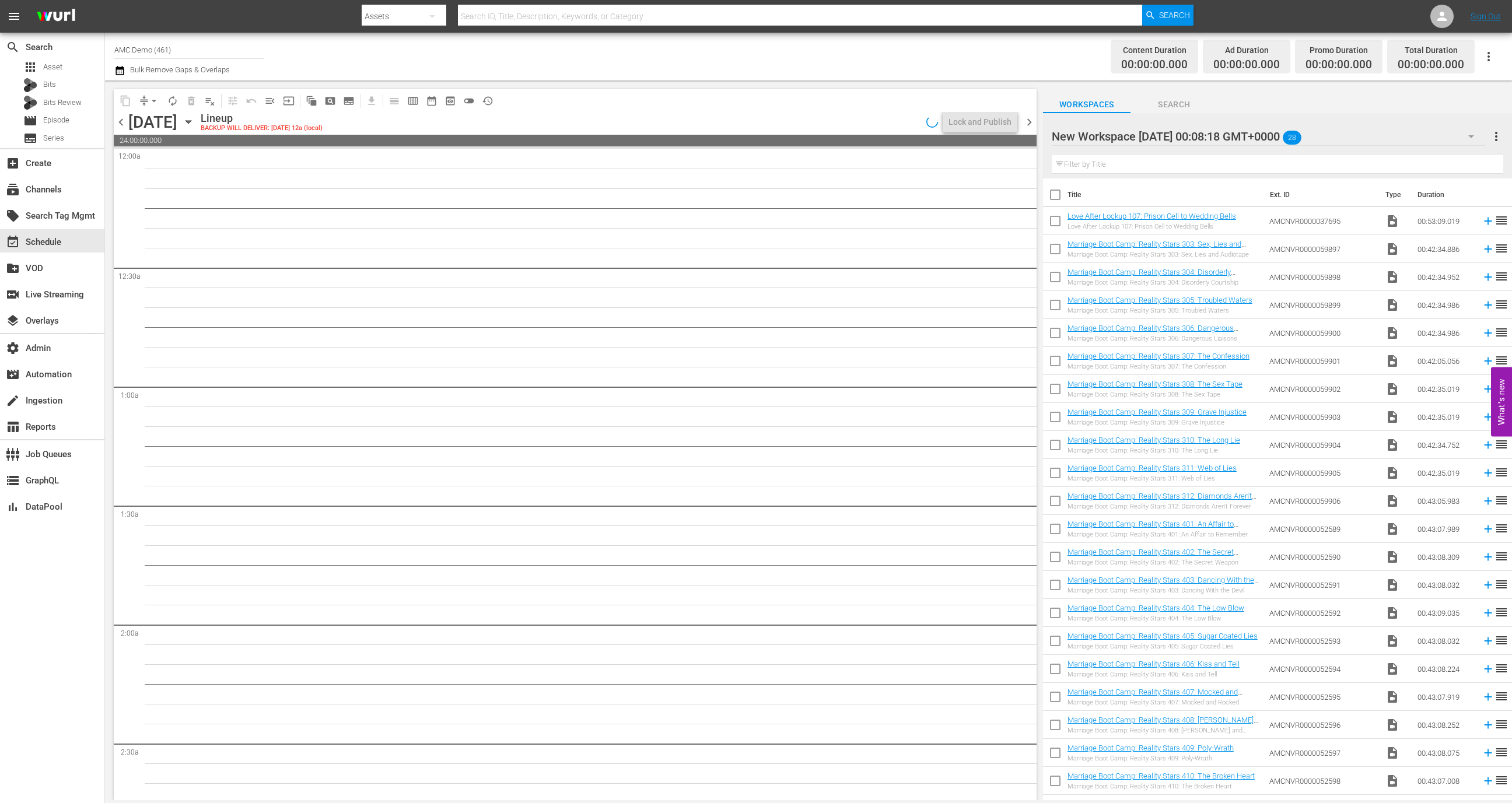
checkbox input "true"
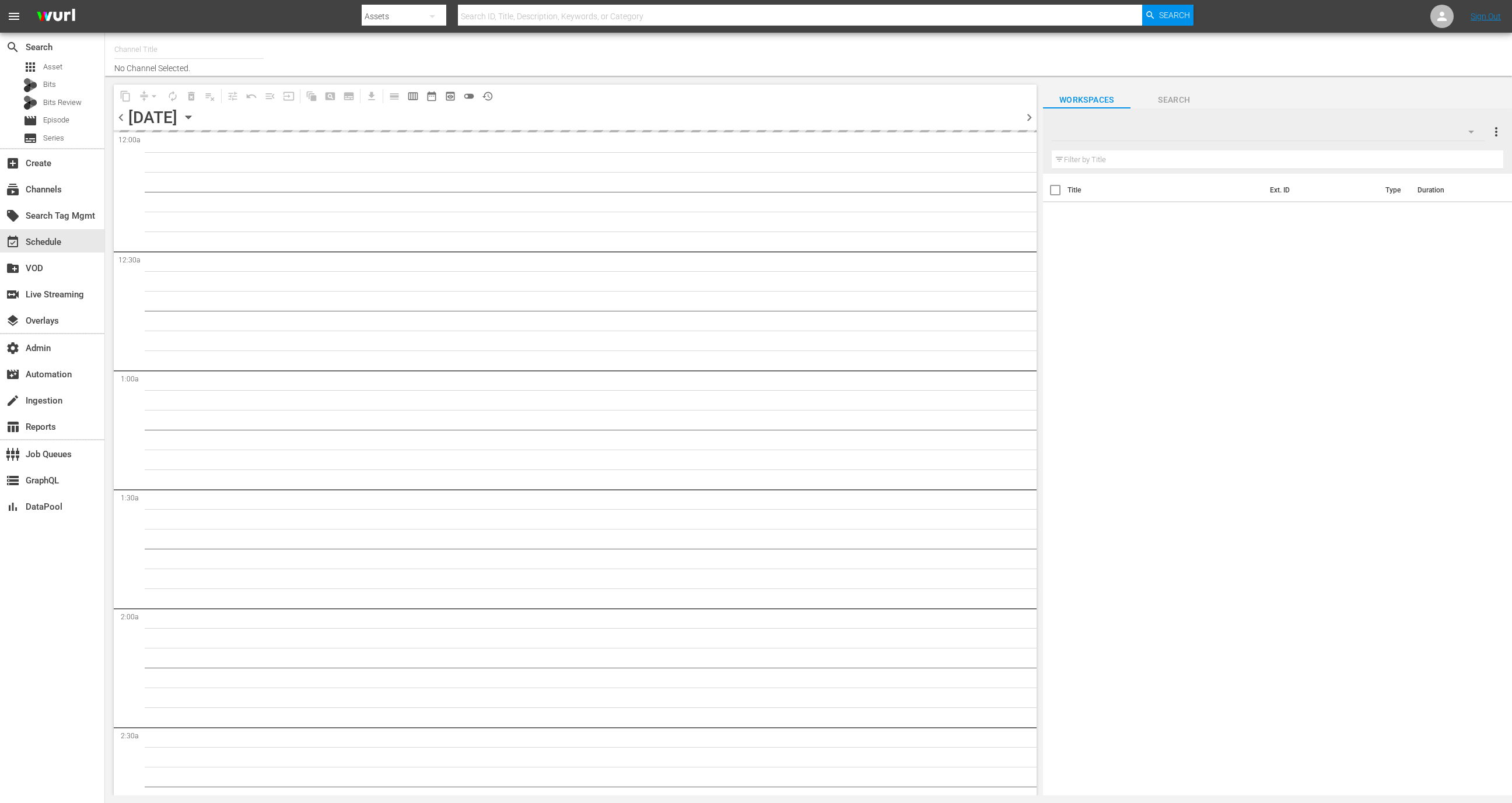
type input "AMC Demo (461)"
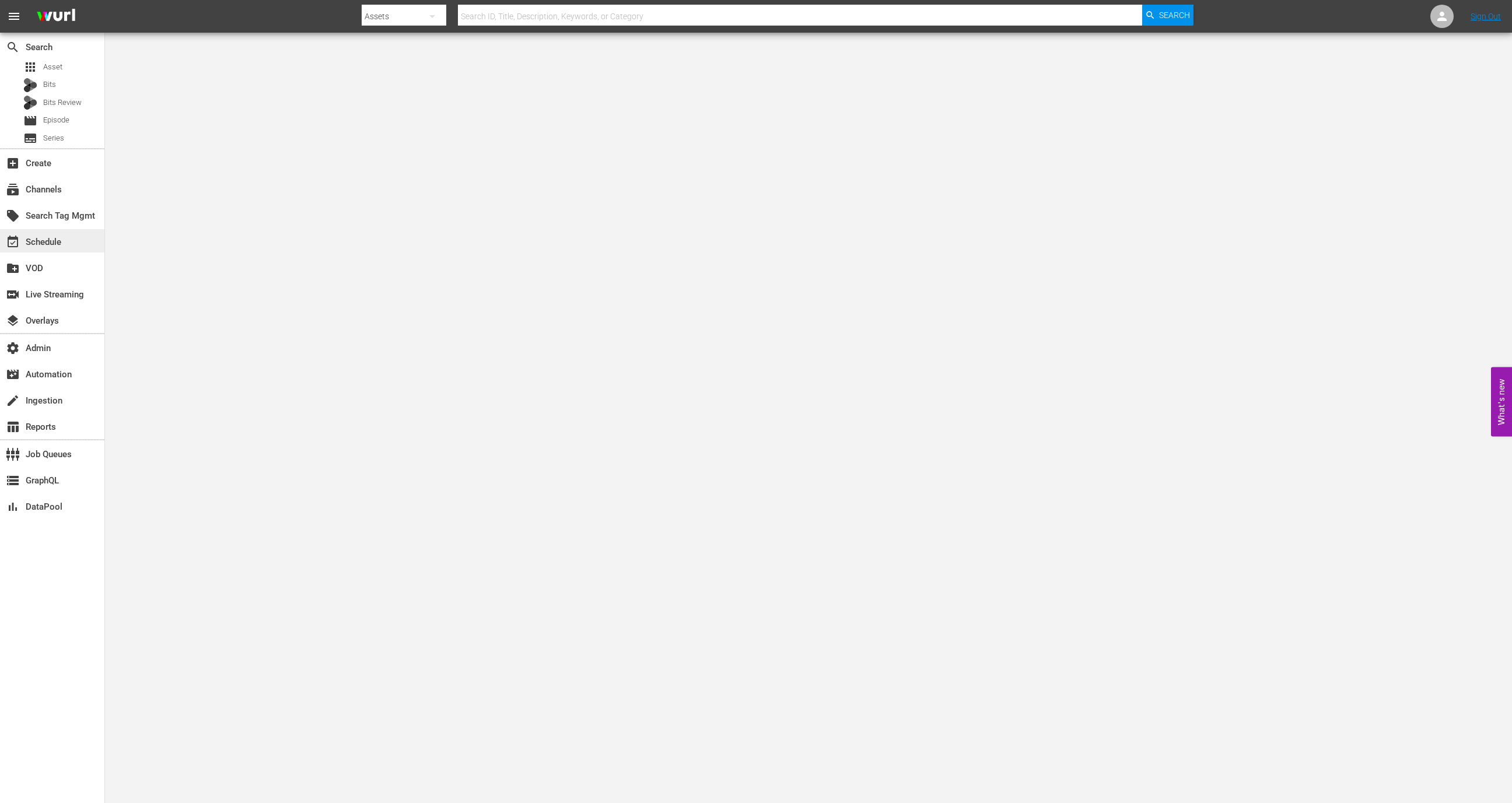
click at [61, 238] on div "event_available Schedule" at bounding box center [33, 241] width 65 height 11
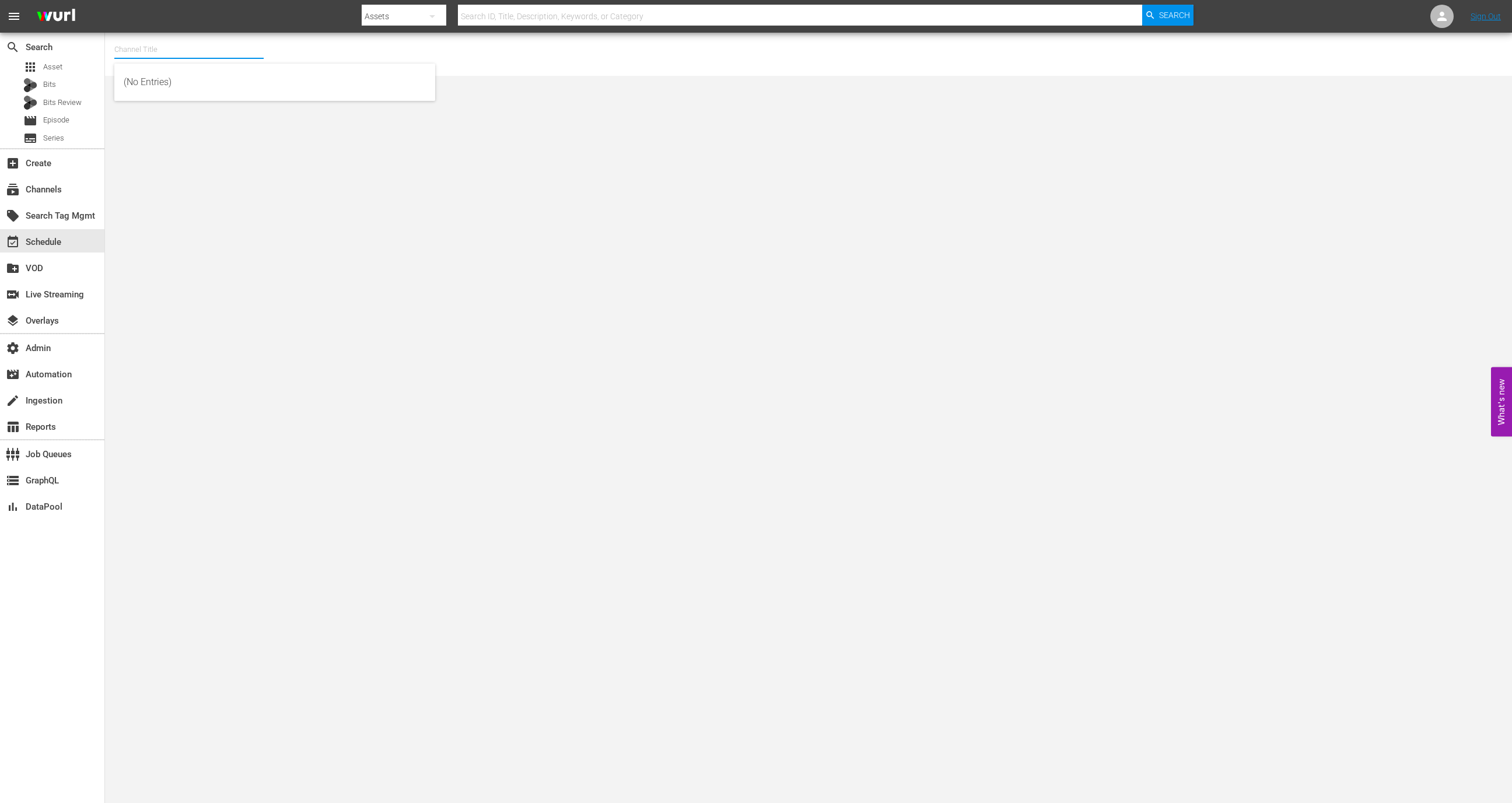
click at [203, 56] on input "text" at bounding box center [189, 49] width 149 height 28
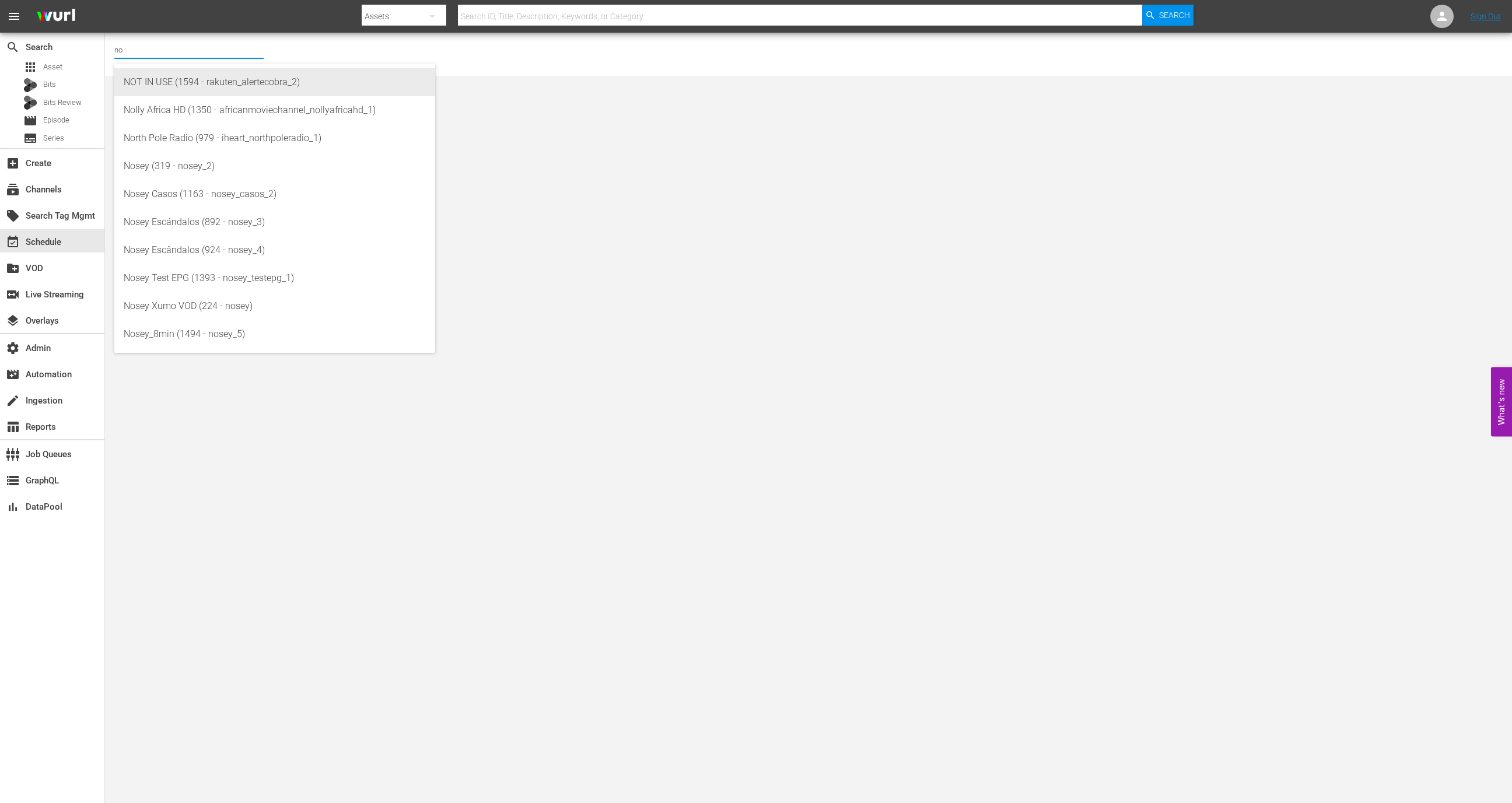
click at [209, 81] on div "NOT IN USE (1594 - rakuten_alertecobra_2)" at bounding box center [274, 82] width 302 height 28
type input "NOT IN USE (1594 - rakuten_alertecobra_2)"
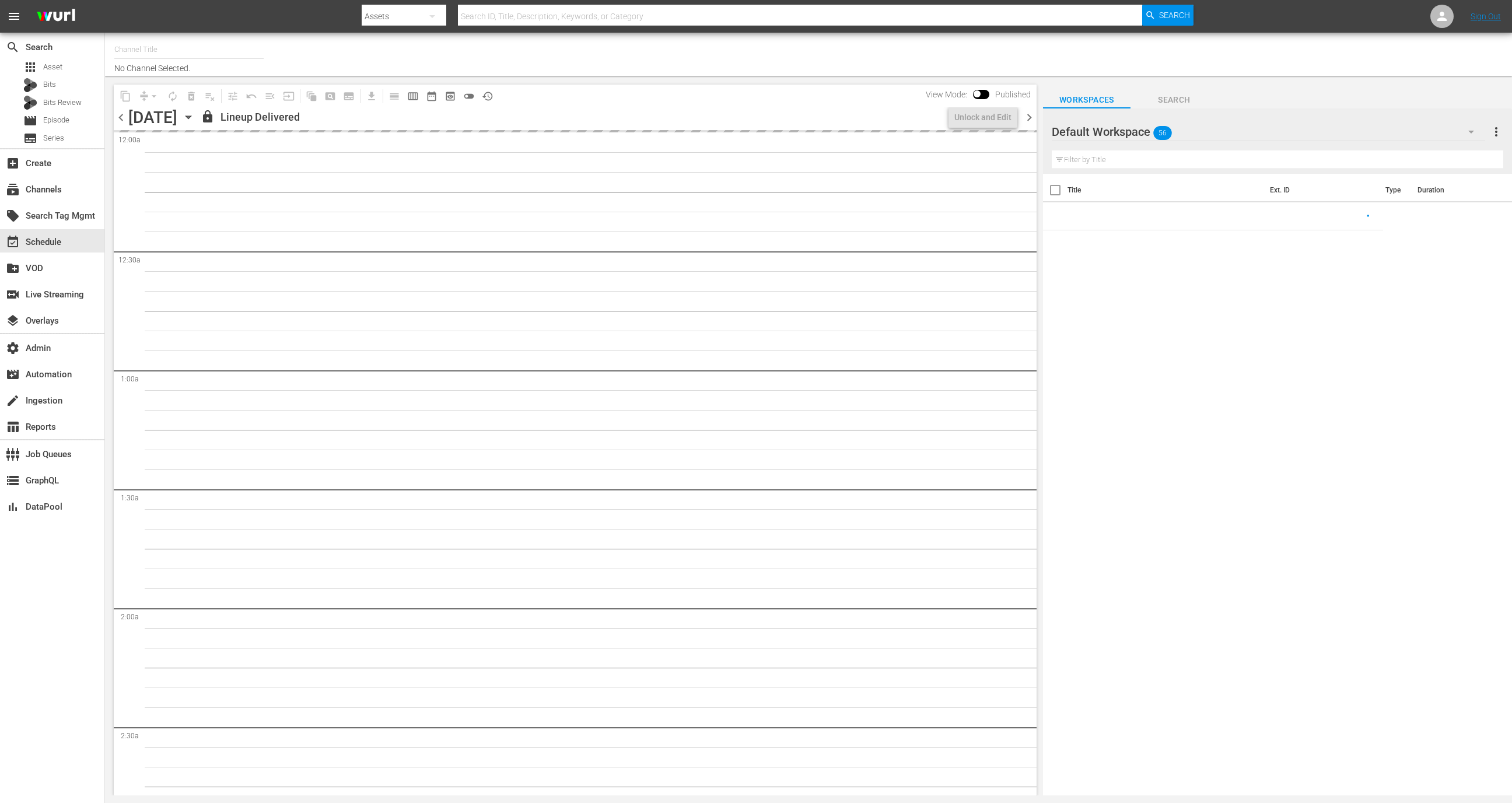
type input "All Weddings by WE tv (695)"
